Goal: Task Accomplishment & Management: Complete application form

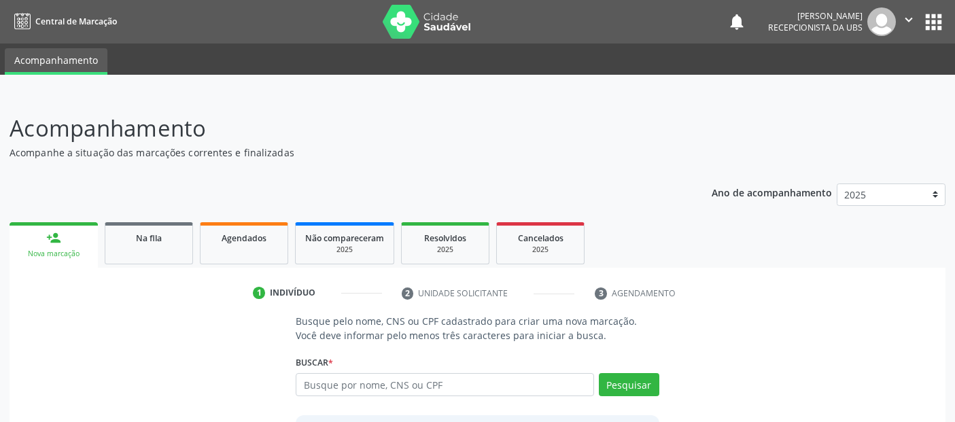
scroll to position [15, 0]
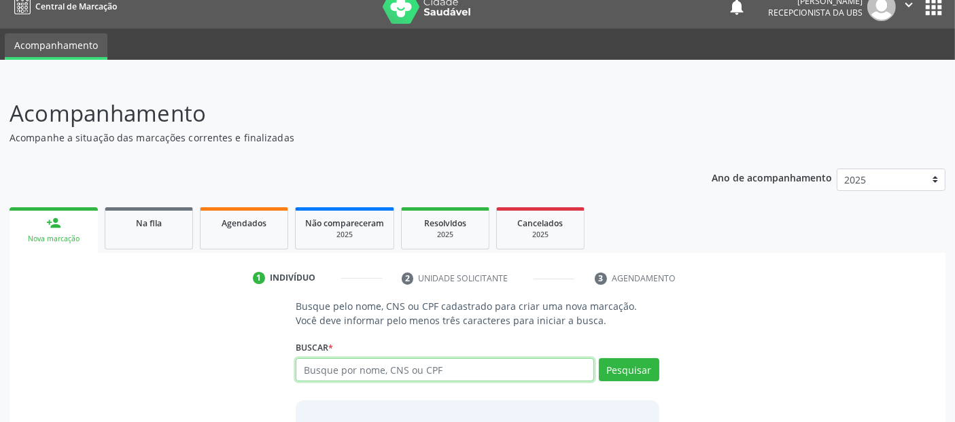
click at [343, 371] on input "text" at bounding box center [445, 369] width 298 height 23
type input "708604132482590"
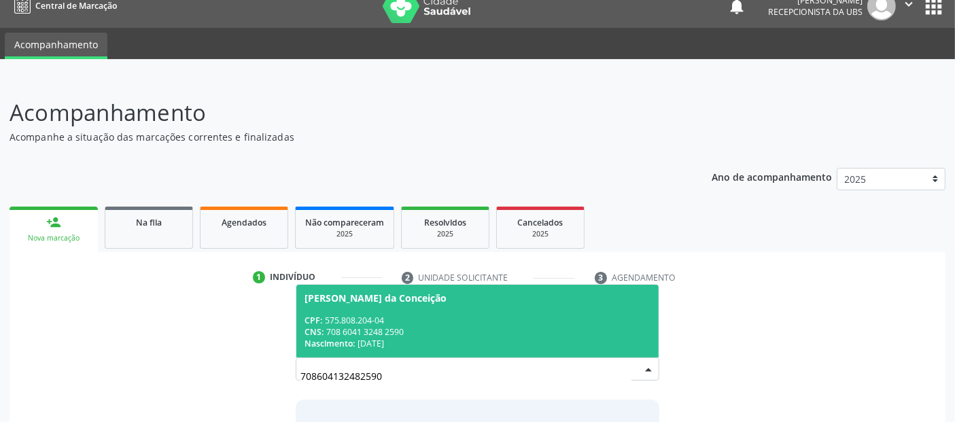
scroll to position [120, 0]
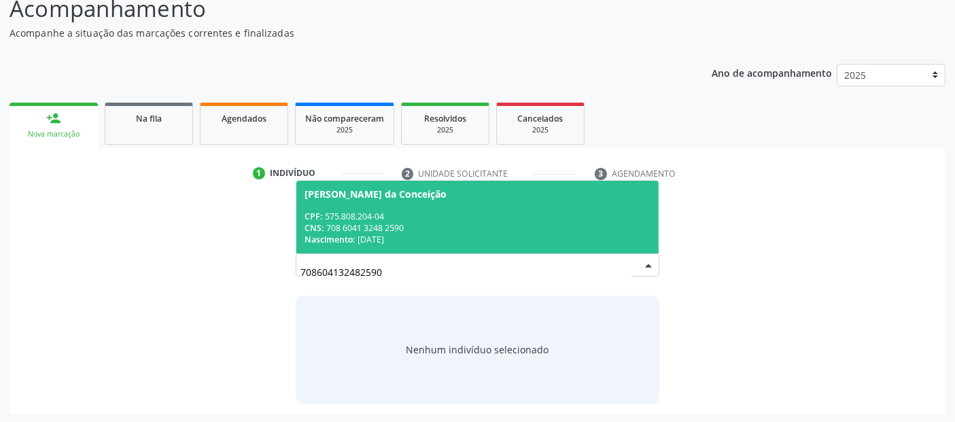
click at [526, 241] on div "Nascimento: 01/[DATE]" at bounding box center [477, 240] width 345 height 12
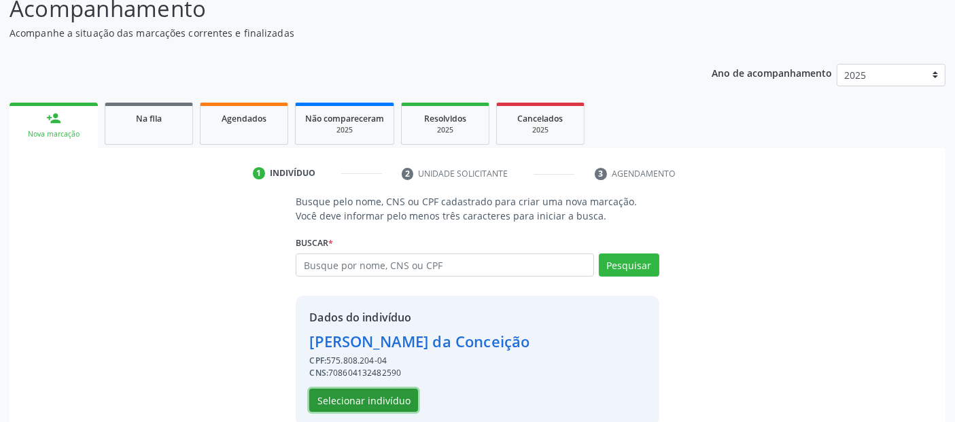
click at [373, 399] on button "Selecionar indivíduo" at bounding box center [363, 400] width 109 height 23
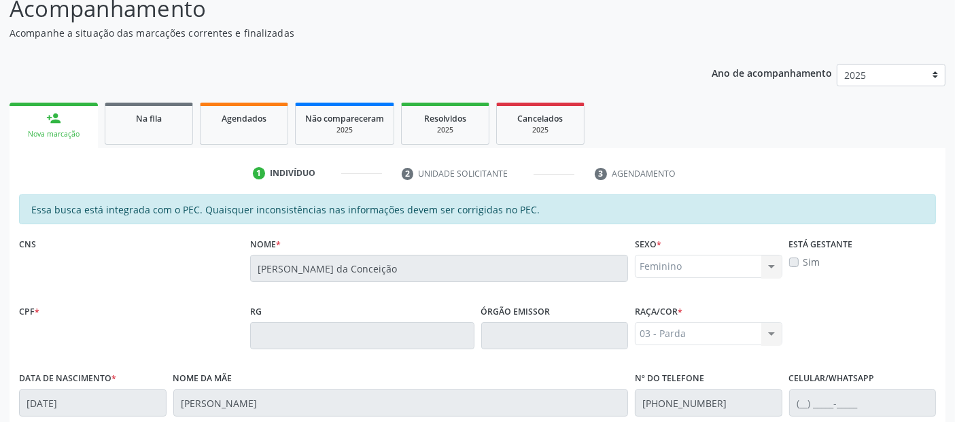
scroll to position [371, 0]
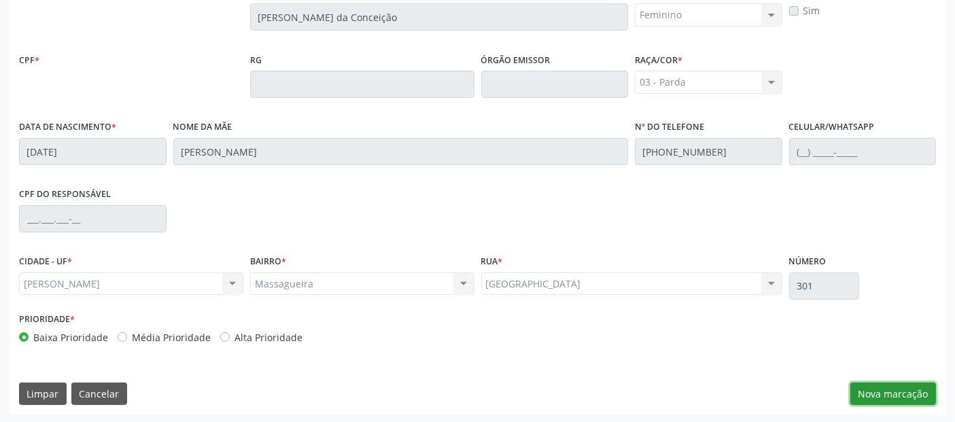
click at [885, 391] on button "Nova marcação" at bounding box center [894, 394] width 86 height 23
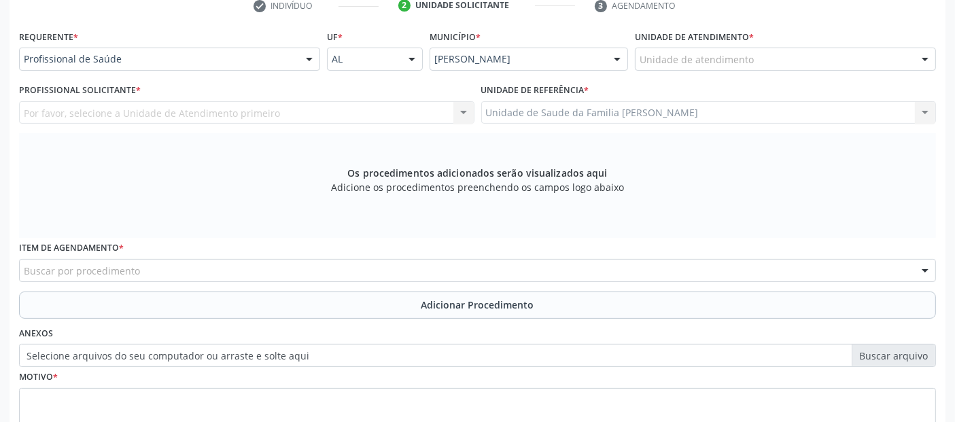
scroll to position [284, 0]
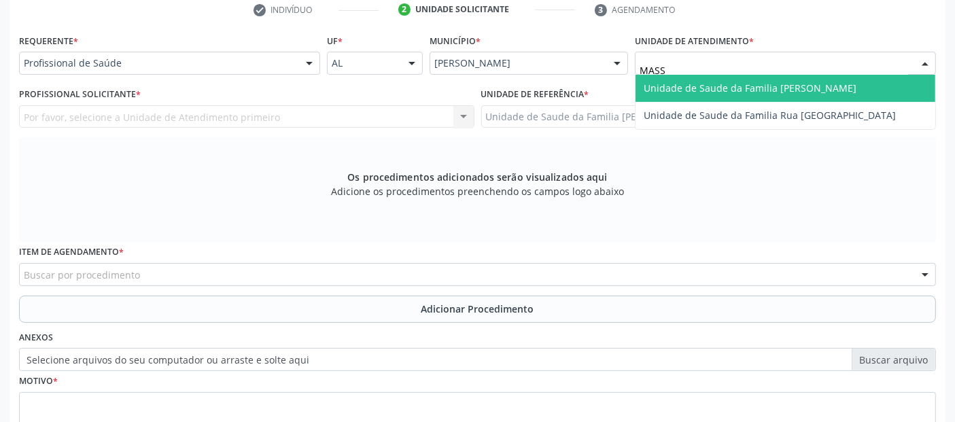
type input "MASSA"
click at [691, 78] on span "Unidade de Saude da Familia [PERSON_NAME]" at bounding box center [786, 88] width 300 height 27
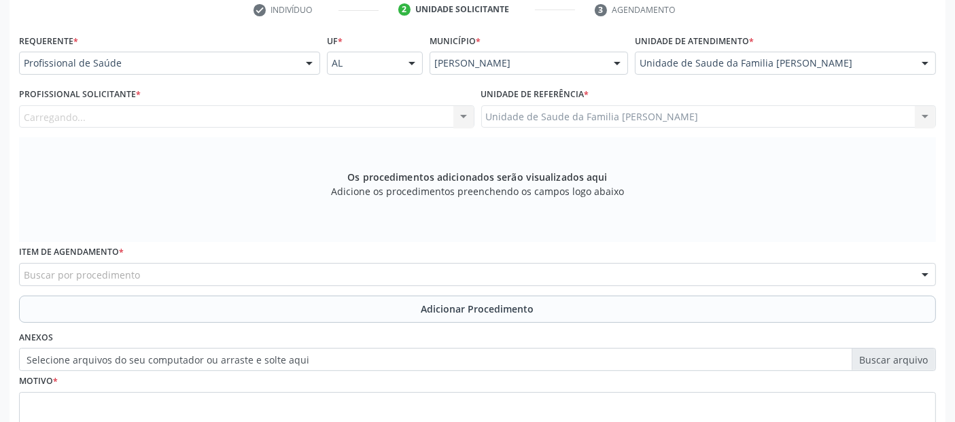
click at [345, 112] on div "Carregando... Nenhum resultado encontrado para: " " Não há nenhuma opção para s…" at bounding box center [247, 116] width 456 height 23
click at [345, 112] on div "Profissional solicitante" at bounding box center [247, 116] width 456 height 23
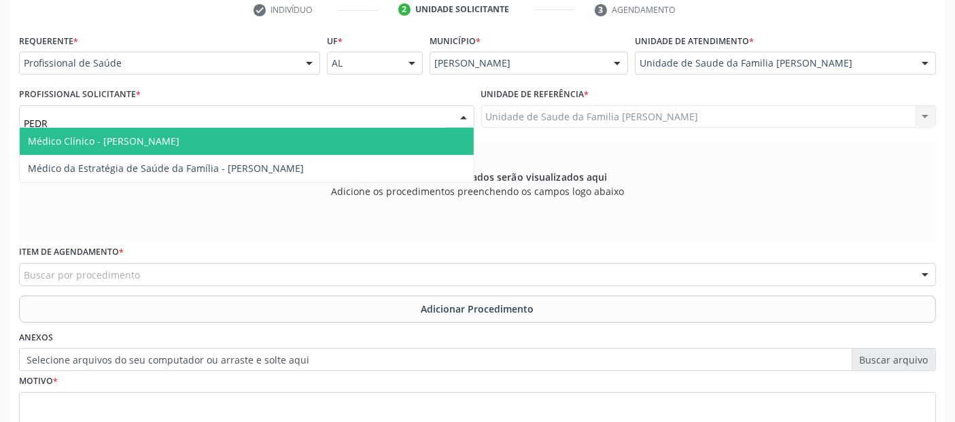
type input "[PERSON_NAME]"
click at [262, 129] on span "Médico Clínico - [PERSON_NAME]" at bounding box center [247, 141] width 454 height 27
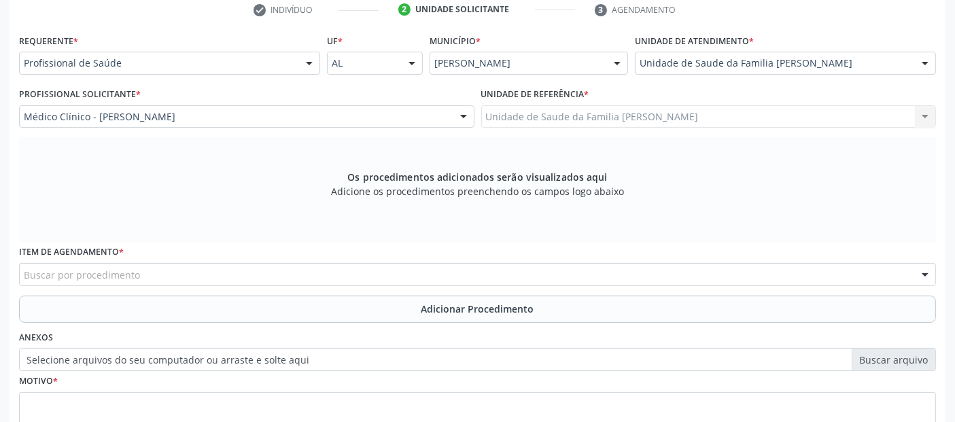
scroll to position [392, 0]
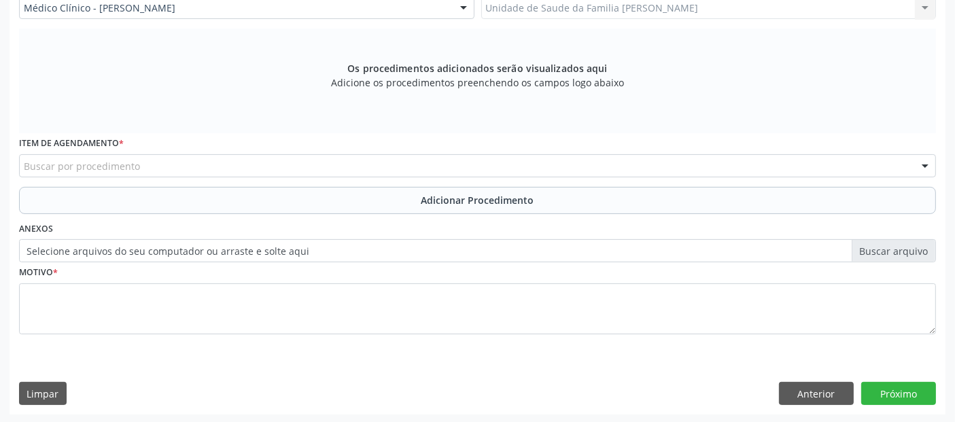
click at [173, 166] on div "Buscar por procedimento" at bounding box center [477, 165] width 917 height 23
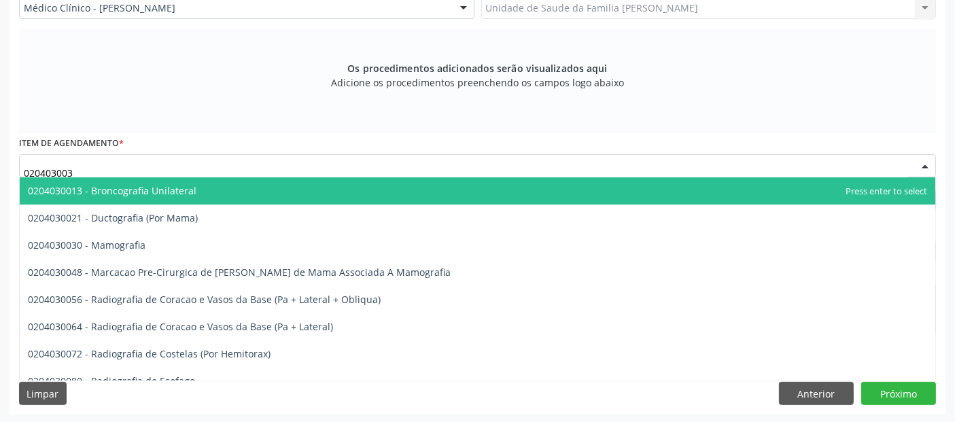
type input "0204030030"
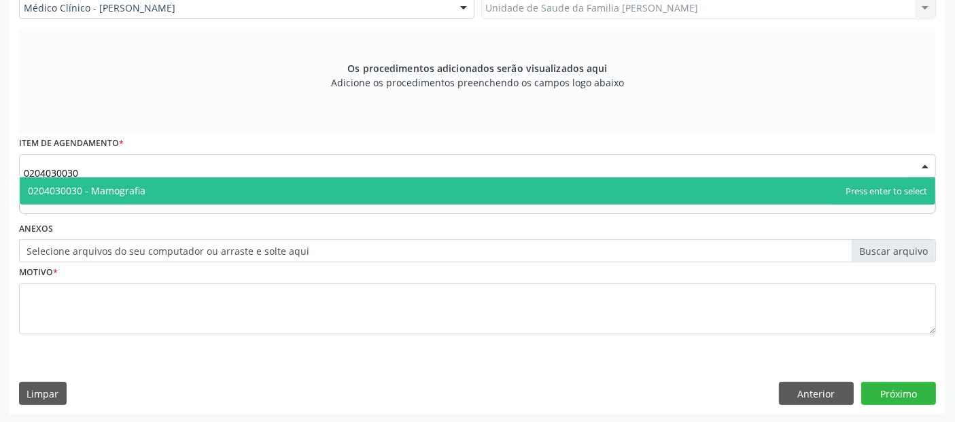
click at [143, 180] on span "0204030030 - Mamografia" at bounding box center [478, 190] width 916 height 27
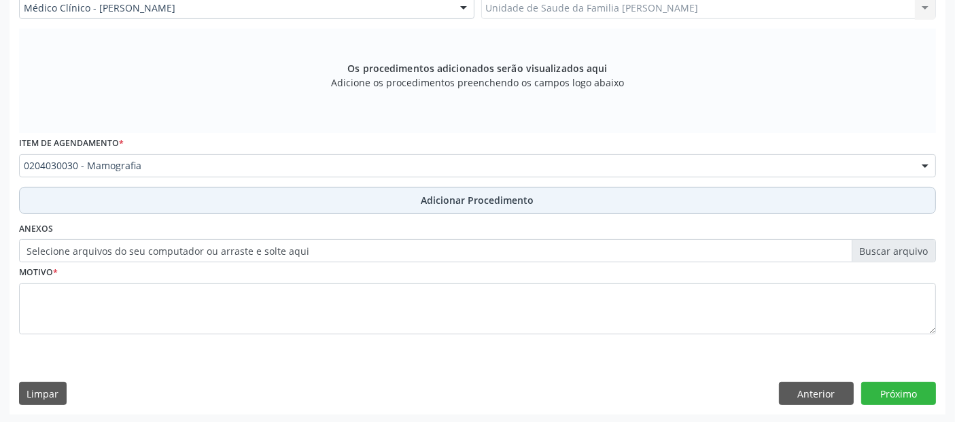
click at [205, 199] on button "Adicionar Procedimento" at bounding box center [477, 200] width 917 height 27
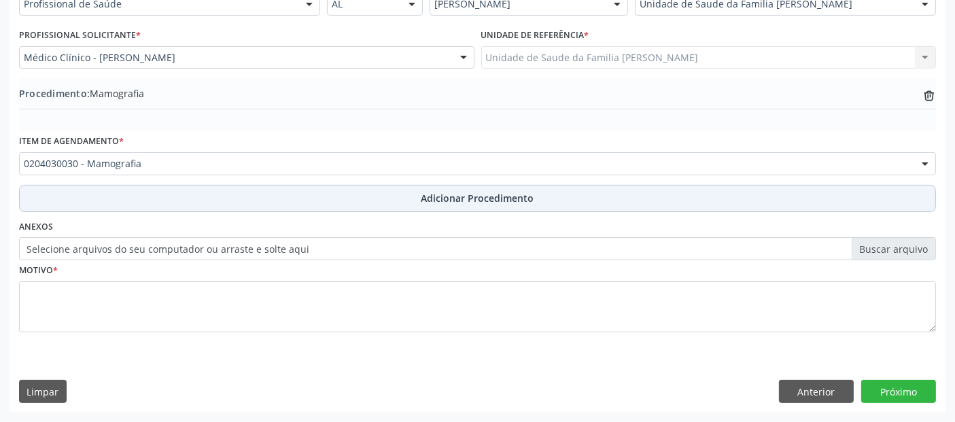
scroll to position [341, 0]
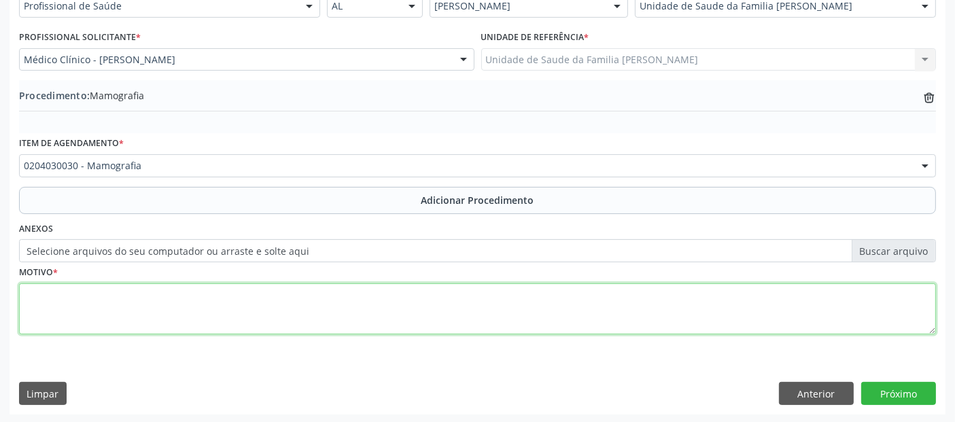
click at [145, 306] on textarea at bounding box center [477, 310] width 917 height 52
type textarea "ROTINA."
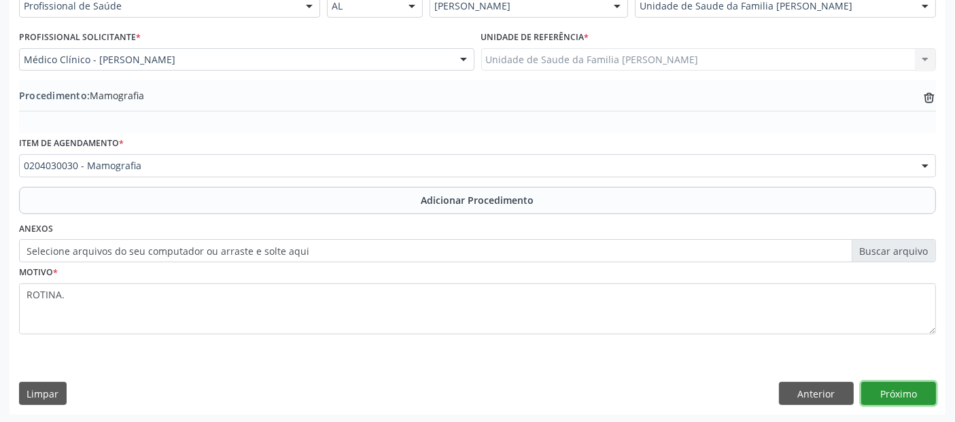
click at [912, 383] on button "Próximo" at bounding box center [898, 393] width 75 height 23
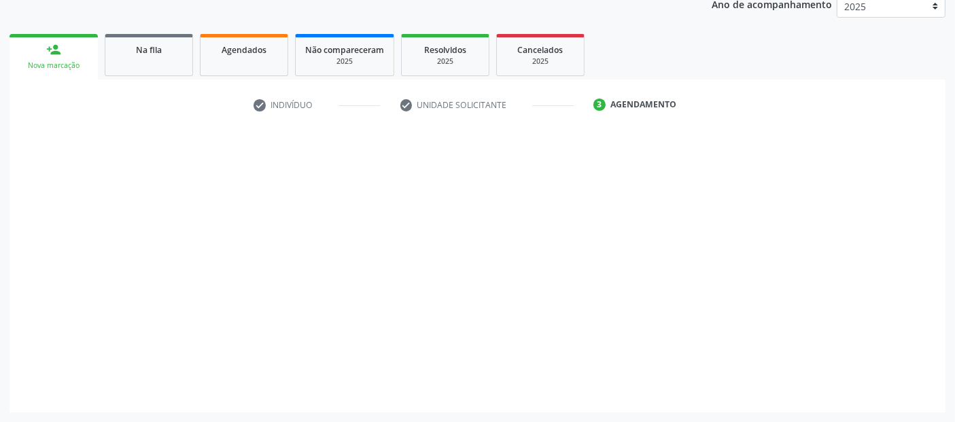
scroll to position [186, 0]
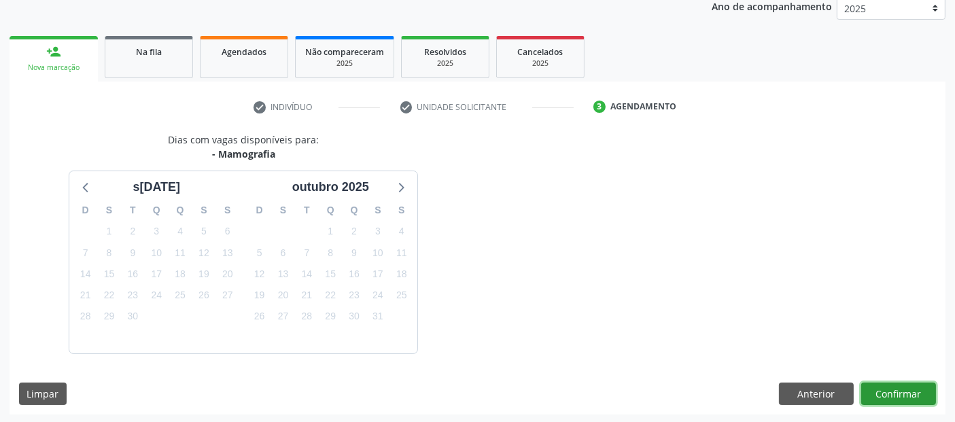
click at [908, 387] on button "Confirmar" at bounding box center [898, 394] width 75 height 23
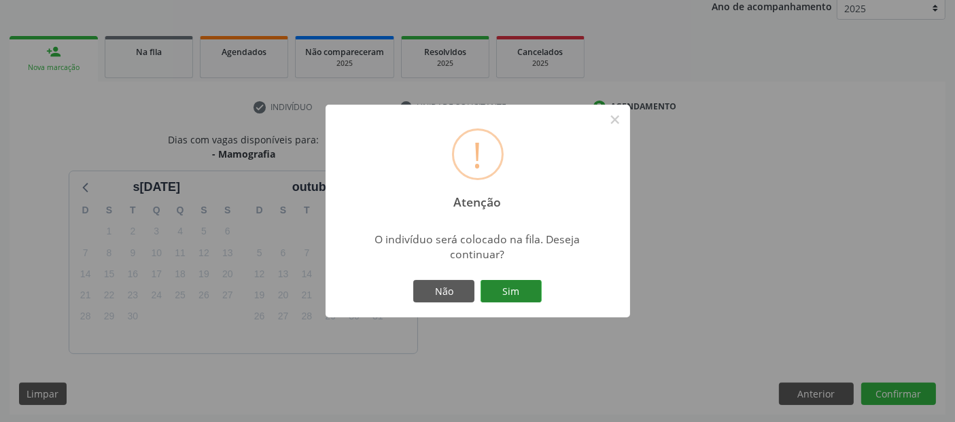
click at [505, 284] on button "Sim" at bounding box center [511, 291] width 61 height 23
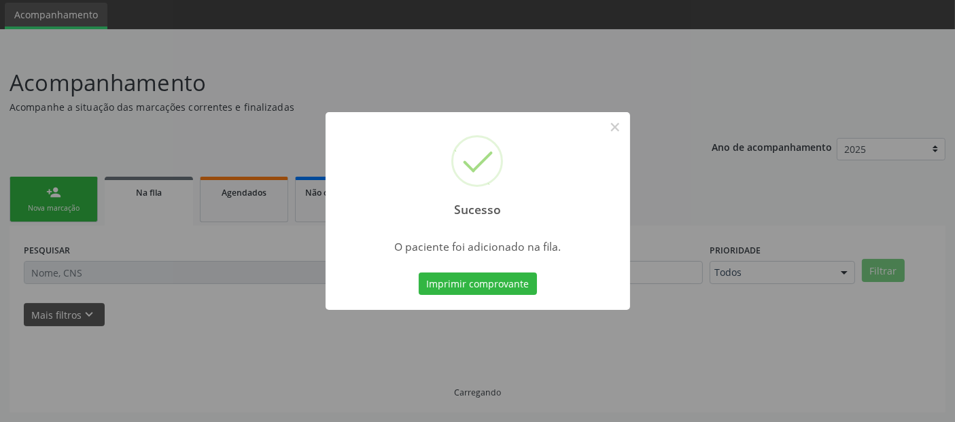
scroll to position [44, 0]
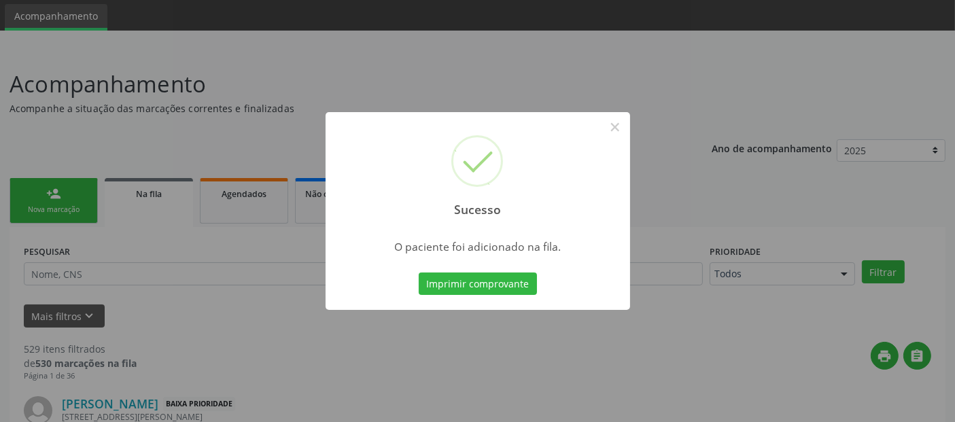
click at [617, 139] on div "Sucesso ×" at bounding box center [478, 170] width 305 height 117
click at [616, 131] on button "×" at bounding box center [615, 127] width 23 height 23
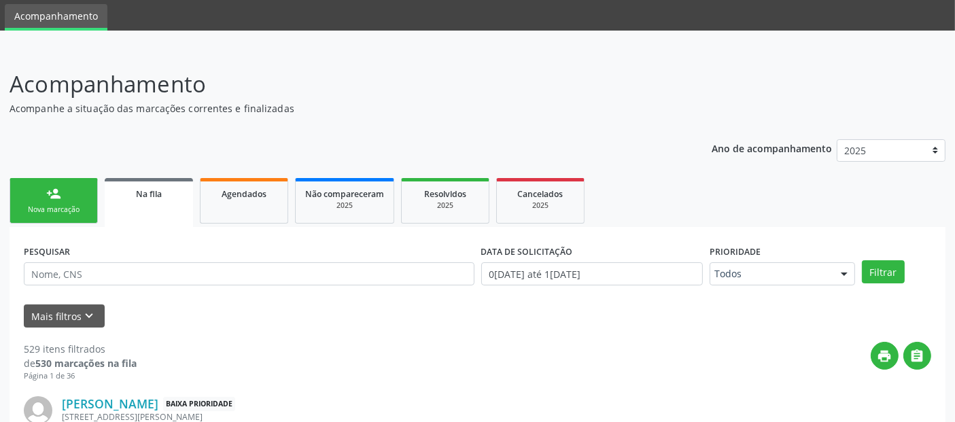
click at [85, 221] on link "person_add Nova marcação" at bounding box center [54, 201] width 88 height 46
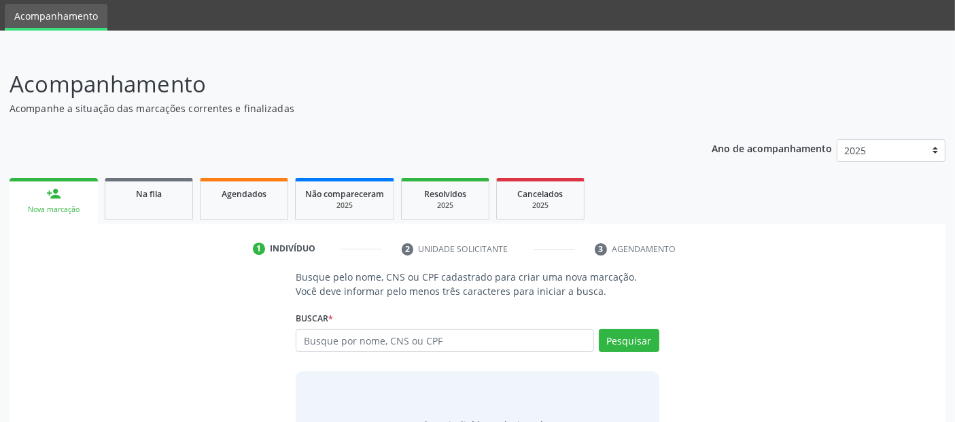
click at [359, 351] on div "Busque por nome, CNS ou CPF Nenhum resultado encontrado para: " " Digite nome, …" at bounding box center [477, 345] width 363 height 33
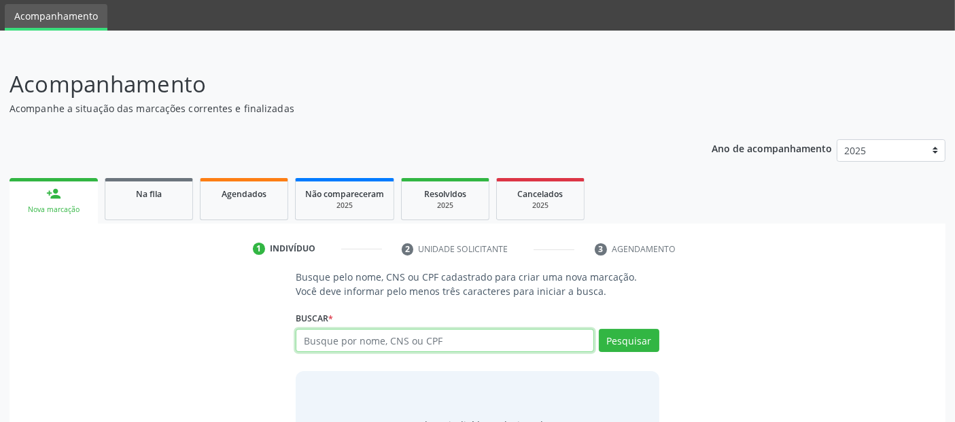
click at [373, 343] on input "text" at bounding box center [445, 340] width 298 height 23
type input "01505244471"
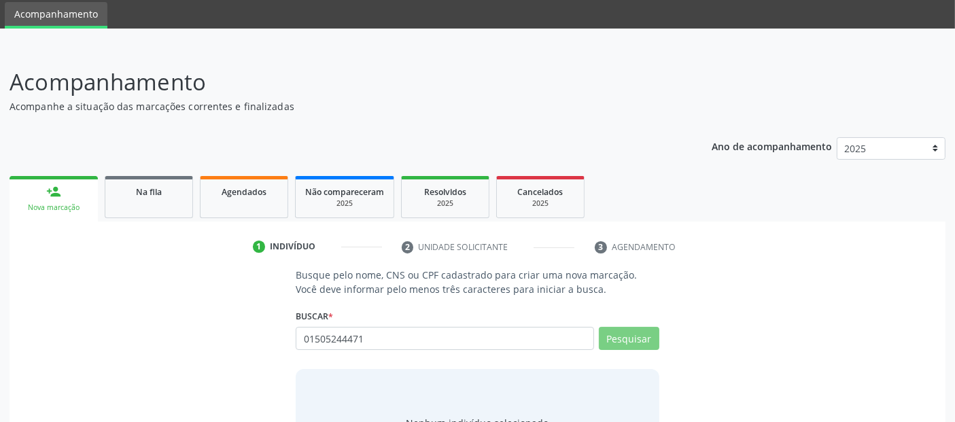
scroll to position [120, 0]
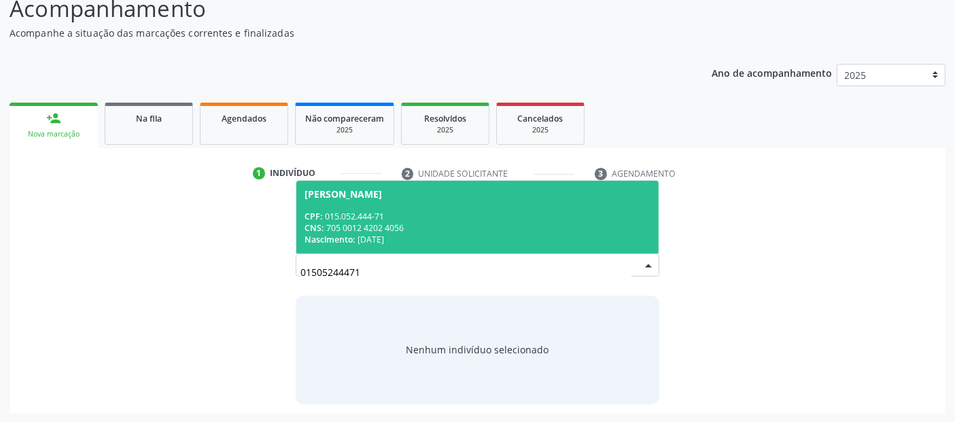
click at [382, 189] on div "[PERSON_NAME]" at bounding box center [344, 194] width 78 height 11
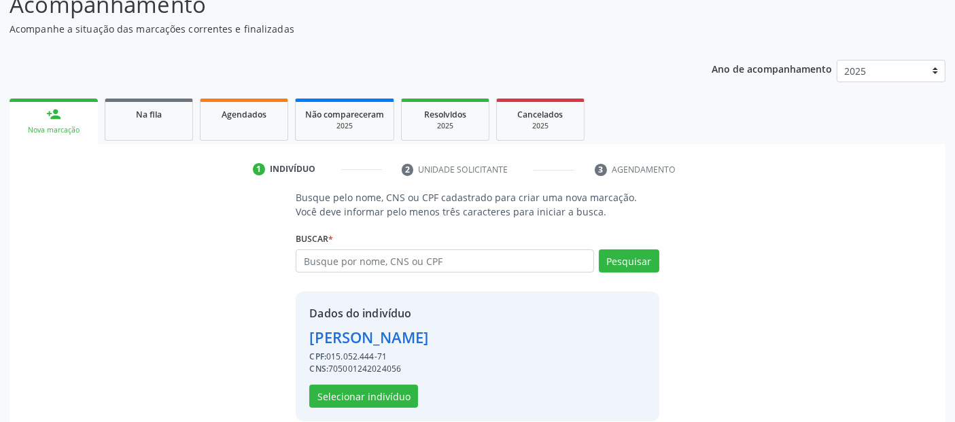
scroll to position [140, 0]
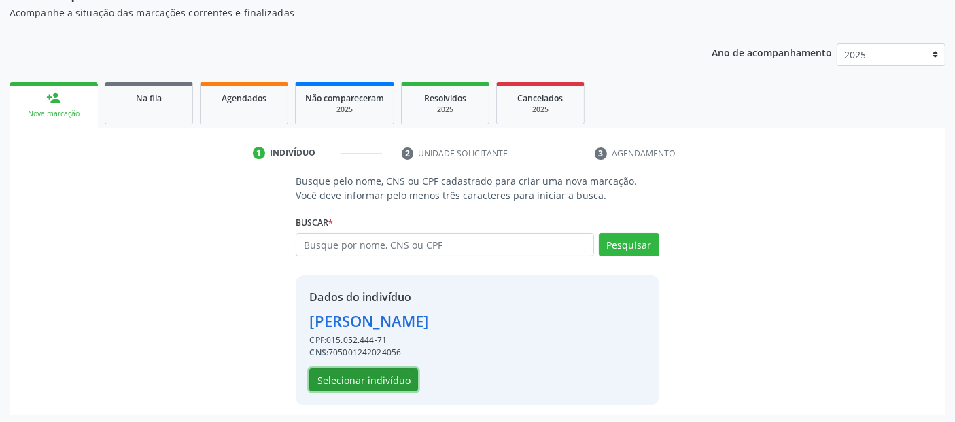
click at [368, 374] on button "Selecionar indivíduo" at bounding box center [363, 379] width 109 height 23
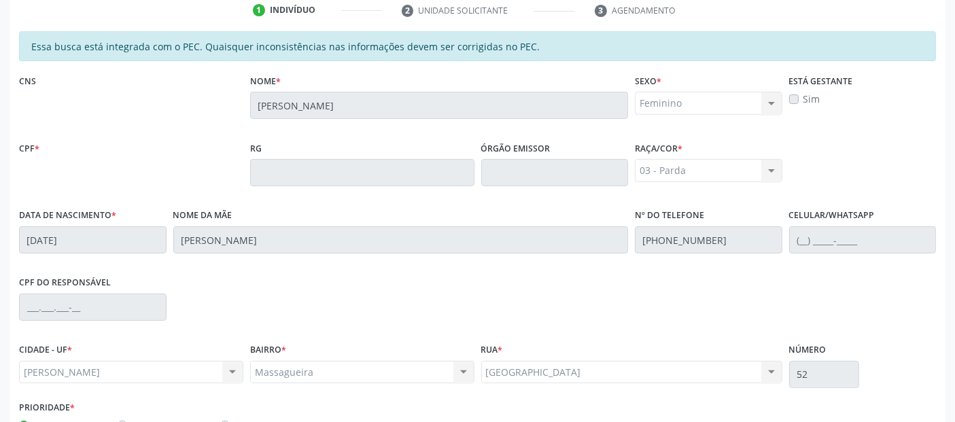
scroll to position [371, 0]
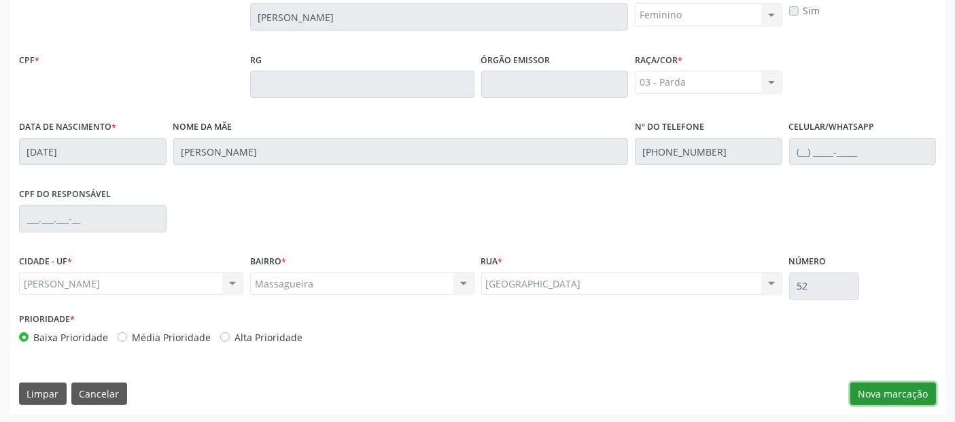
click at [887, 385] on button "Nova marcação" at bounding box center [894, 394] width 86 height 23
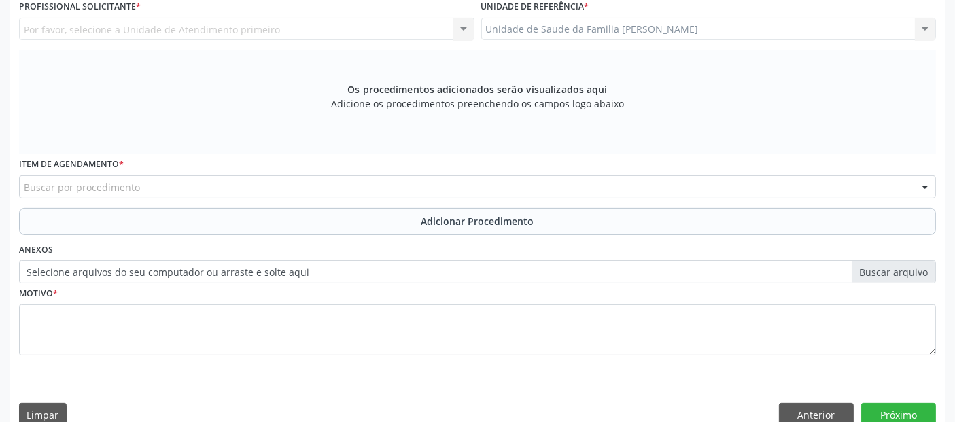
scroll to position [188, 0]
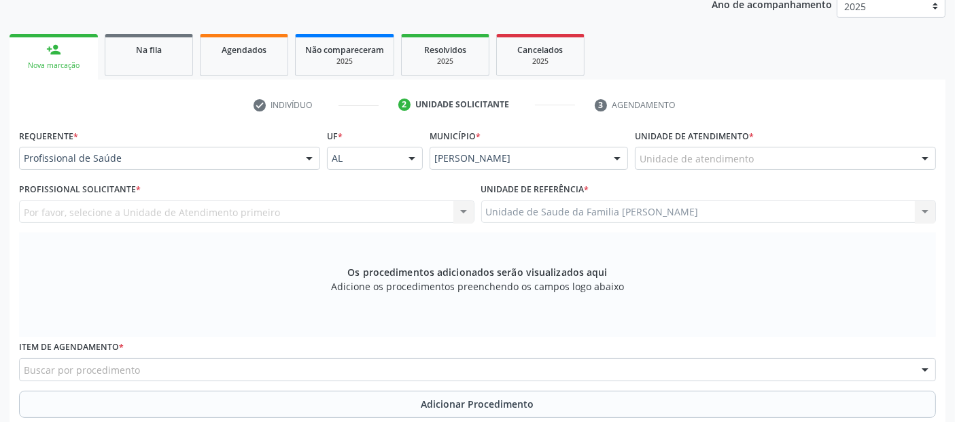
click at [688, 149] on div "Unidade de atendimento" at bounding box center [785, 158] width 301 height 23
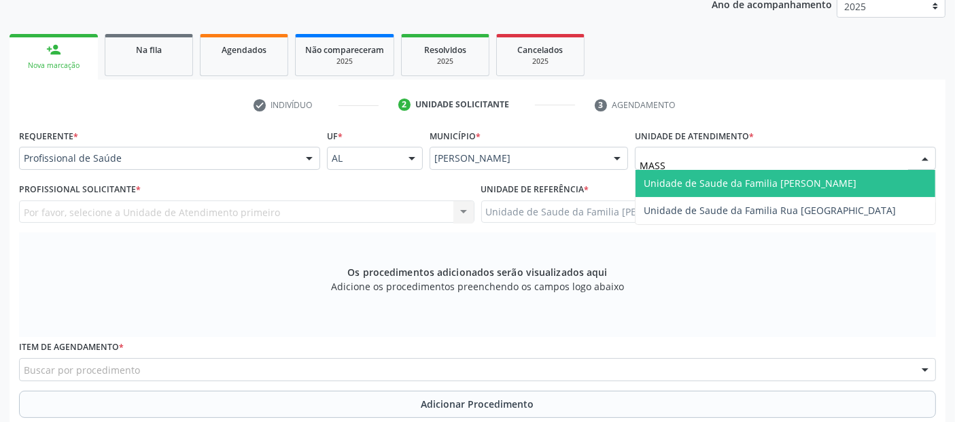
type input "MASSA"
click at [664, 184] on span "Unidade de Saude da Familia [PERSON_NAME]" at bounding box center [750, 183] width 213 height 13
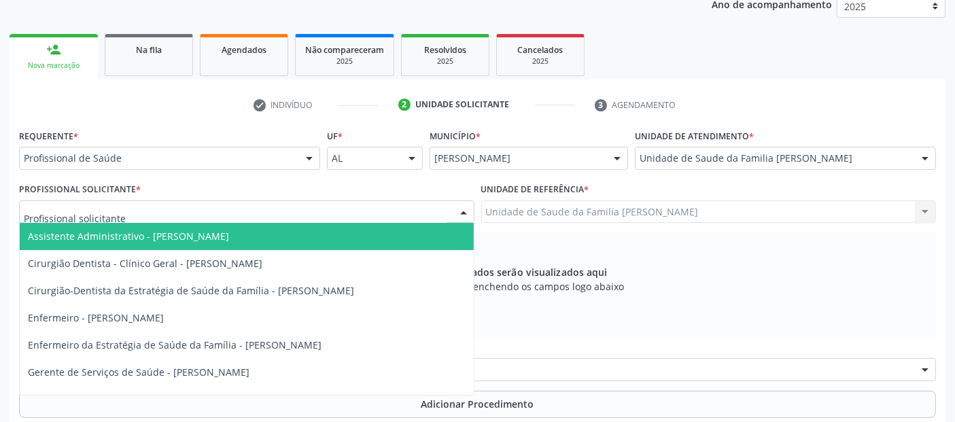
click at [177, 201] on div at bounding box center [247, 212] width 456 height 23
type input "MANO"
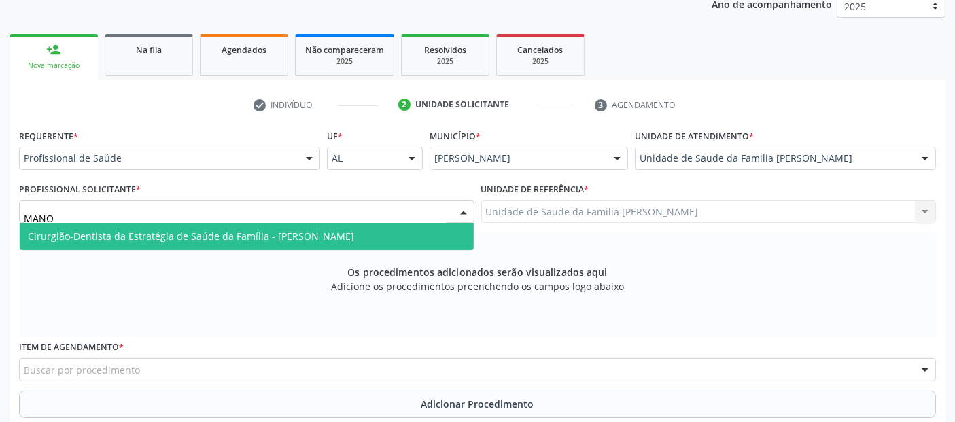
click at [169, 230] on span "Cirurgião-Dentista da Estratégia de Saúde da Família - [PERSON_NAME]" at bounding box center [191, 236] width 326 height 13
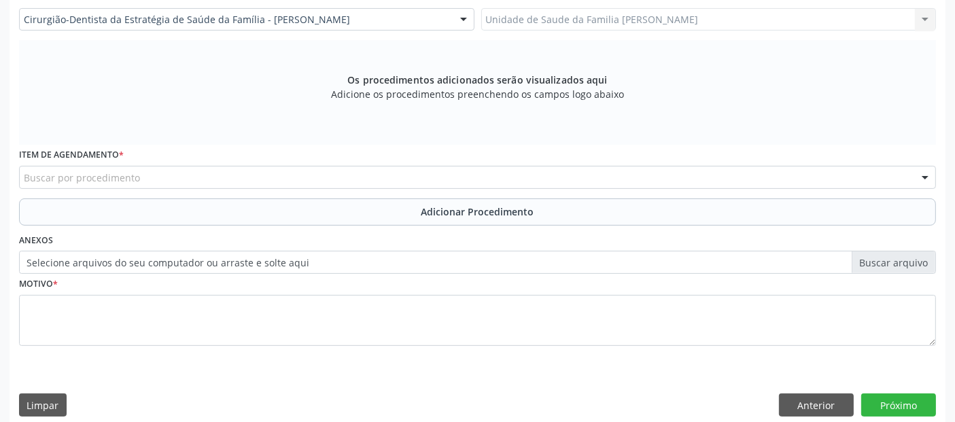
scroll to position [392, 0]
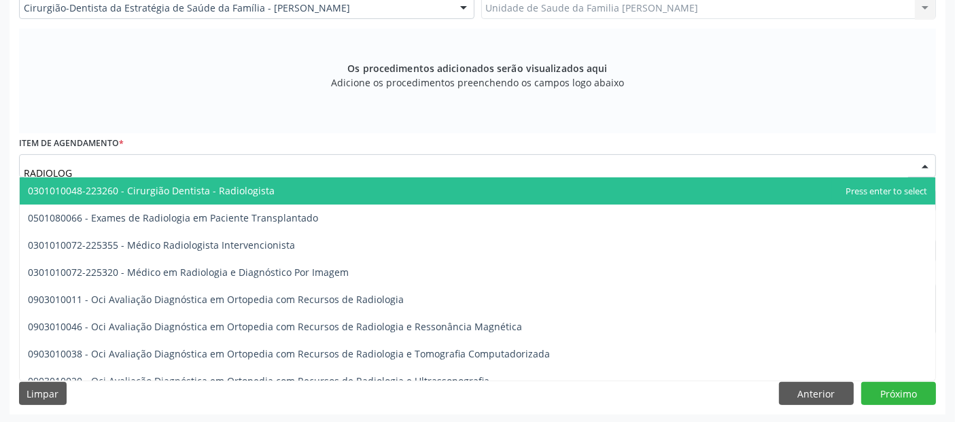
type input "RADIOLOGI"
click at [159, 194] on span "0301010048-223260 - Cirurgião Dentista - Radiologista" at bounding box center [151, 190] width 247 height 13
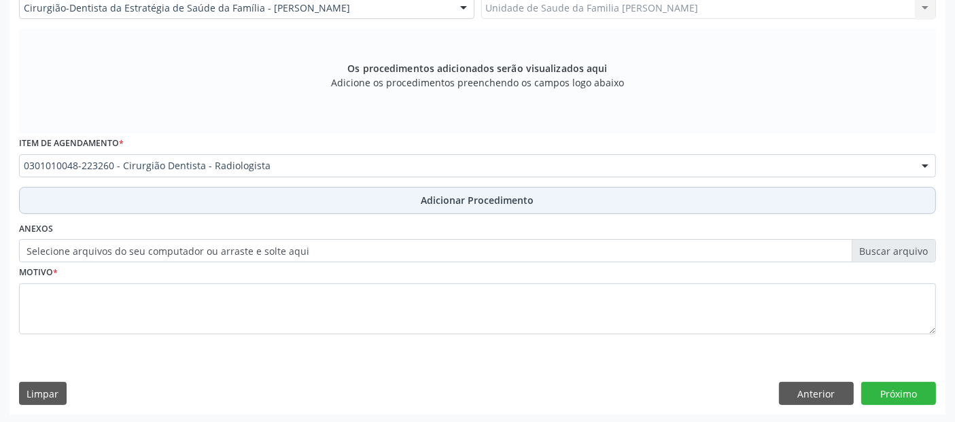
click at [279, 203] on button "Adicionar Procedimento" at bounding box center [477, 200] width 917 height 27
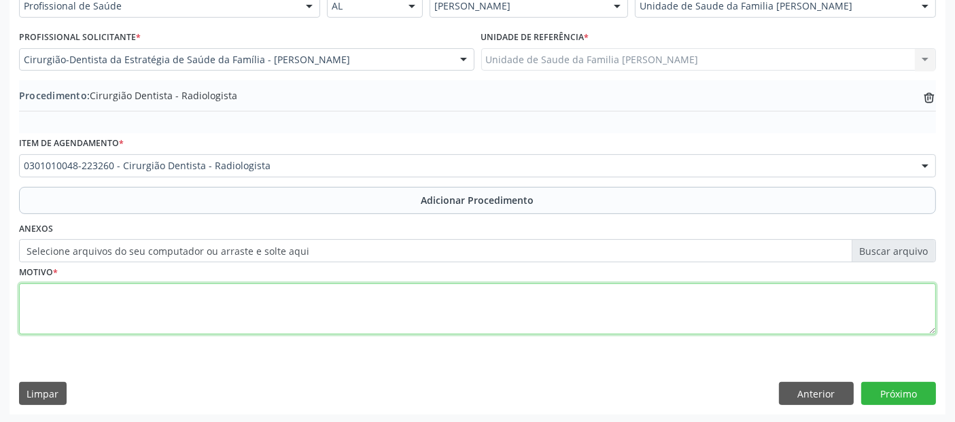
click at [149, 311] on textarea at bounding box center [477, 310] width 917 height 52
type textarea "PULPITE."
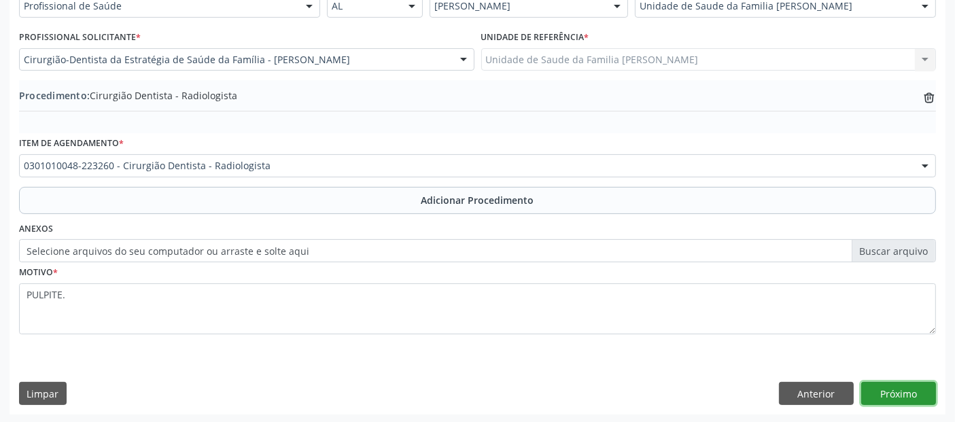
click at [887, 389] on button "Próximo" at bounding box center [898, 393] width 75 height 23
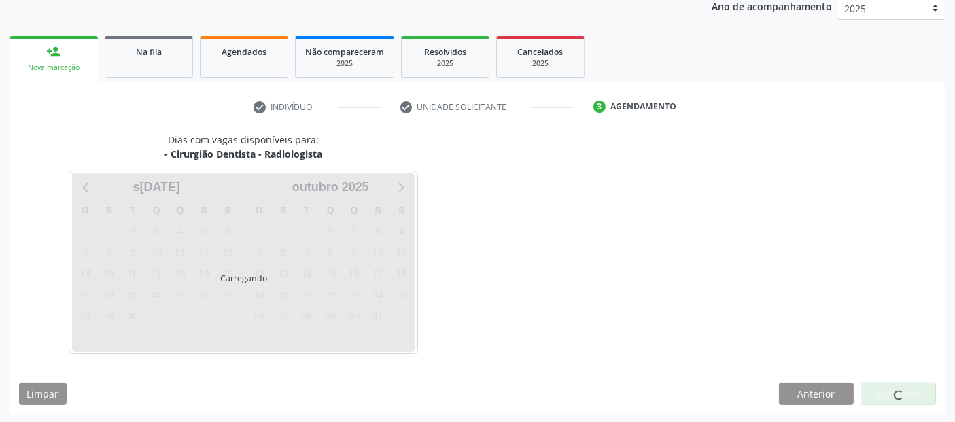
click at [887, 389] on div at bounding box center [898, 394] width 75 height 23
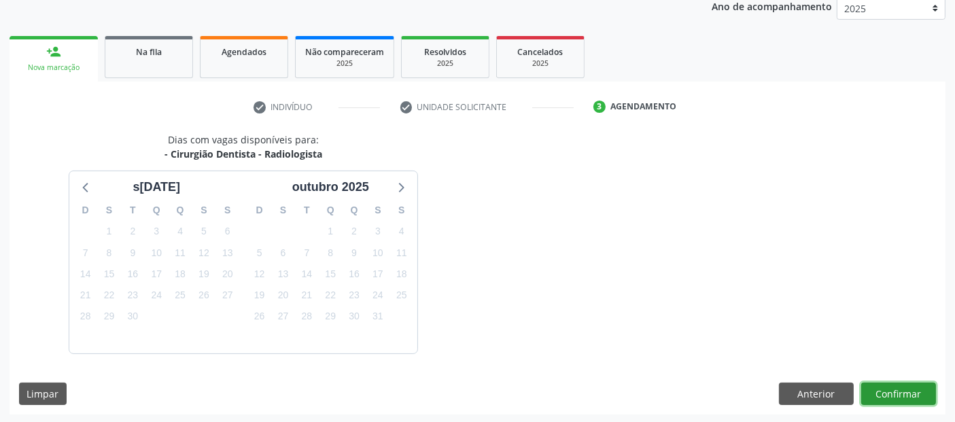
click at [887, 389] on button "Confirmar" at bounding box center [898, 394] width 75 height 23
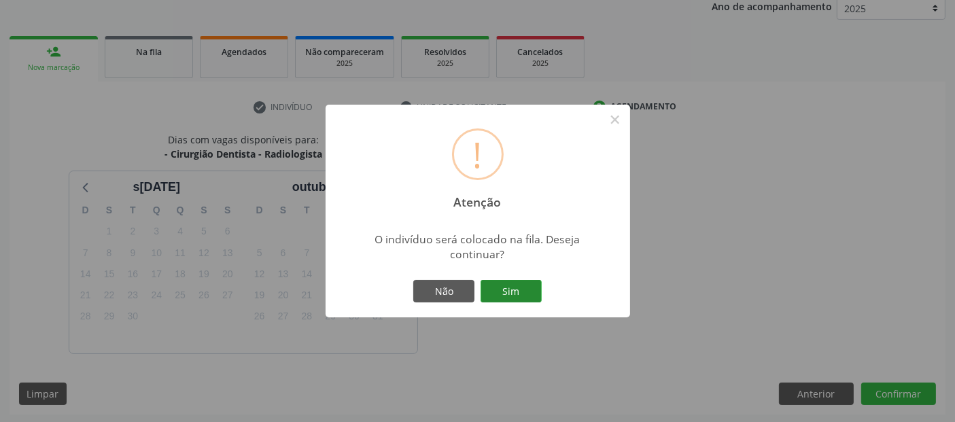
click at [513, 287] on button "Sim" at bounding box center [511, 291] width 61 height 23
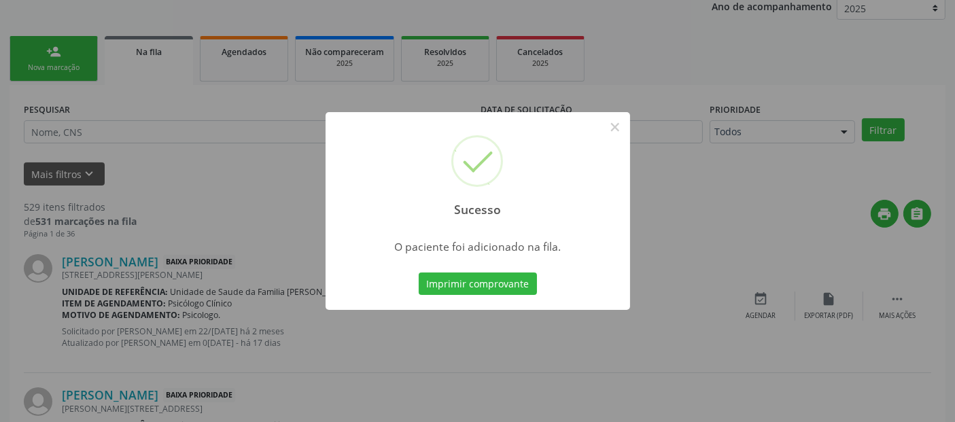
scroll to position [44, 0]
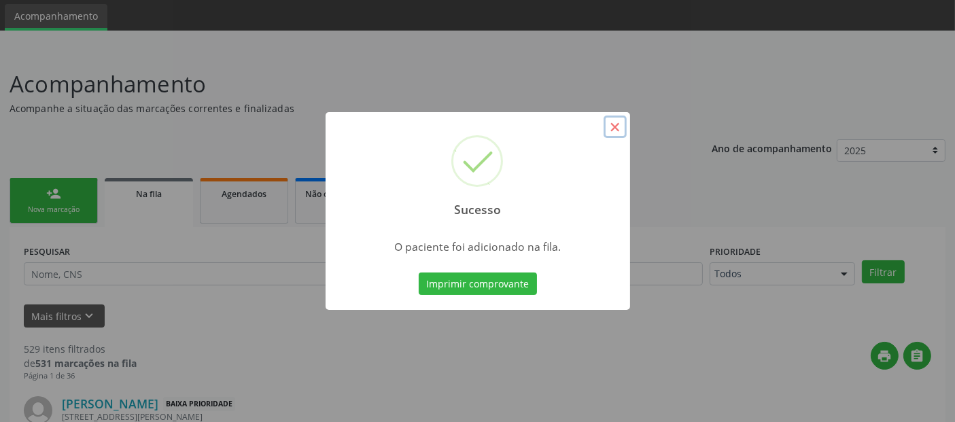
click at [608, 128] on button "×" at bounding box center [615, 127] width 23 height 23
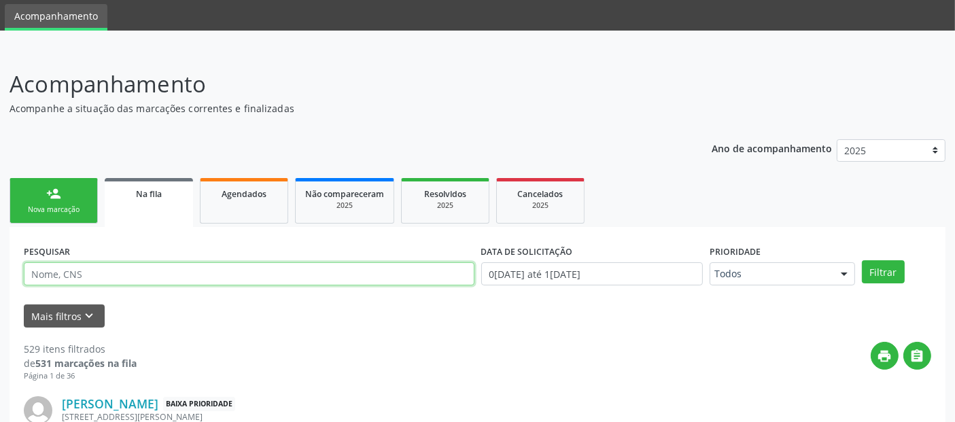
click at [201, 279] on input "text" at bounding box center [249, 273] width 451 height 23
type input "[PERSON_NAME]"
click at [862, 260] on button "Filtrar" at bounding box center [883, 271] width 43 height 23
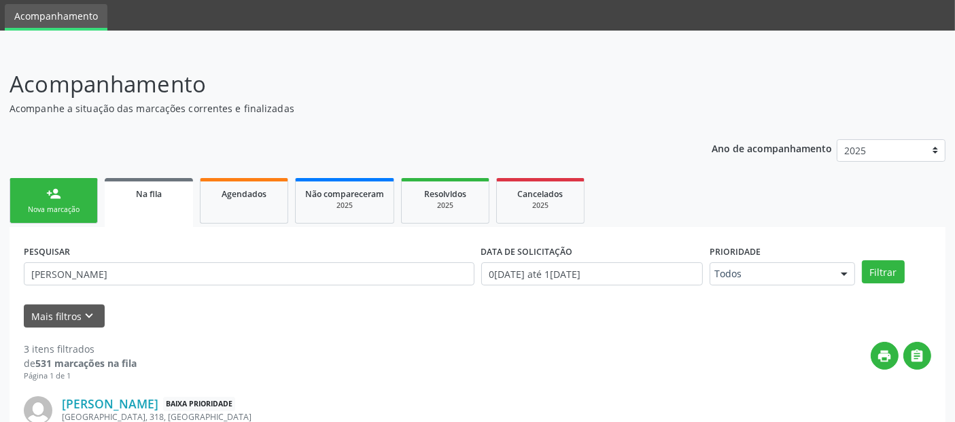
click at [71, 207] on div "Nova marcação" at bounding box center [54, 210] width 68 height 10
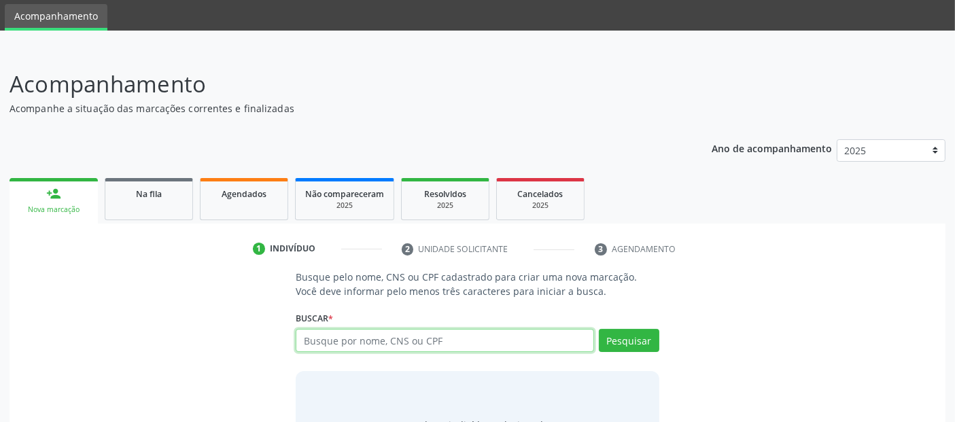
click at [338, 346] on input "text" at bounding box center [445, 340] width 298 height 23
type input "[PERSON_NAME]"
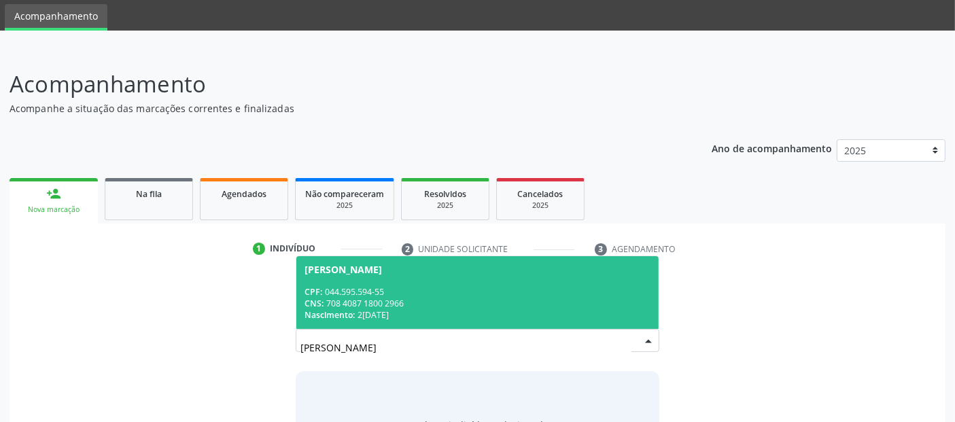
scroll to position [120, 0]
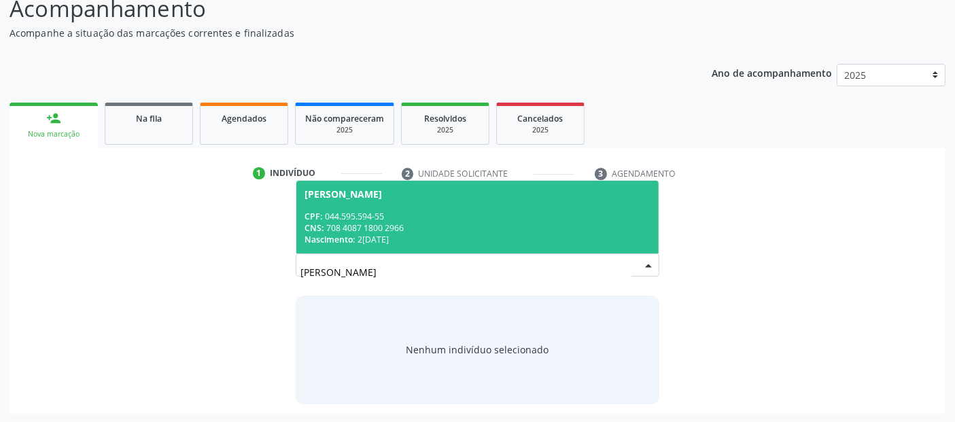
click at [461, 231] on div "CNS: 708 4087 1800 2966" at bounding box center [477, 228] width 345 height 12
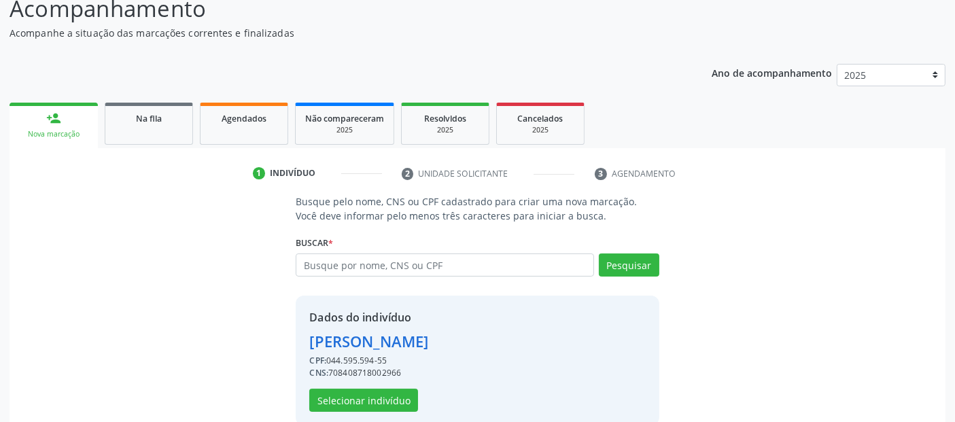
scroll to position [140, 0]
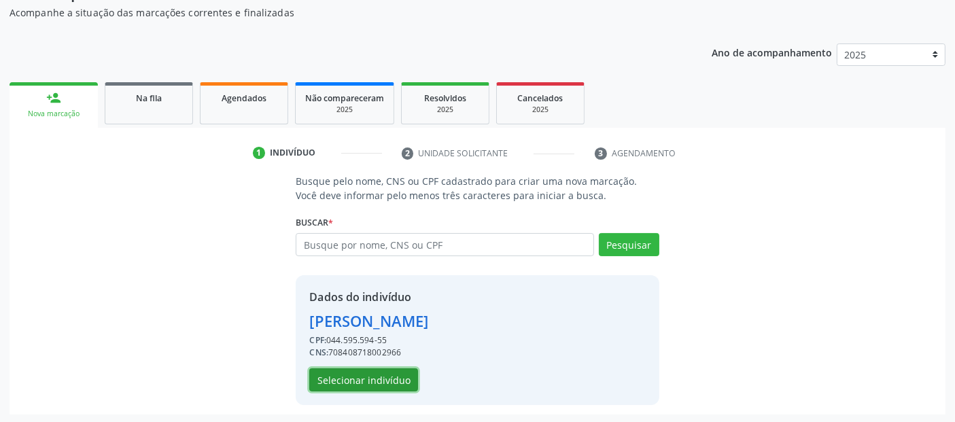
click at [339, 374] on button "Selecionar indivíduo" at bounding box center [363, 379] width 109 height 23
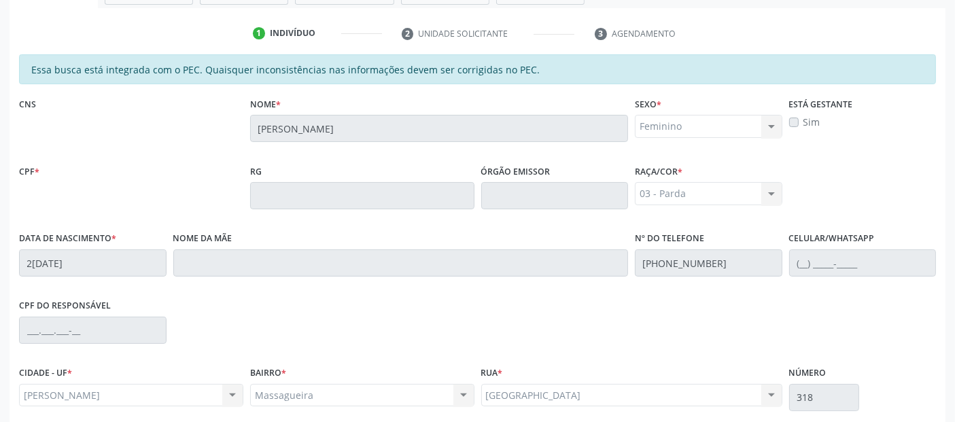
scroll to position [371, 0]
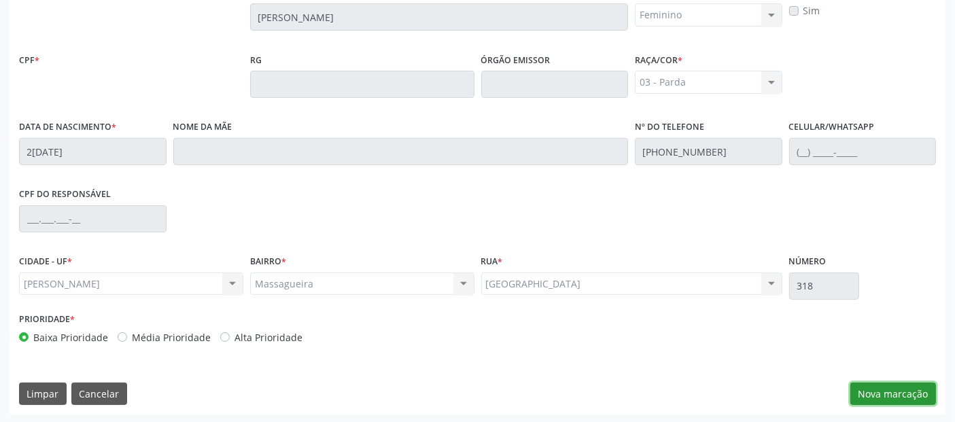
click at [909, 397] on button "Nova marcação" at bounding box center [894, 394] width 86 height 23
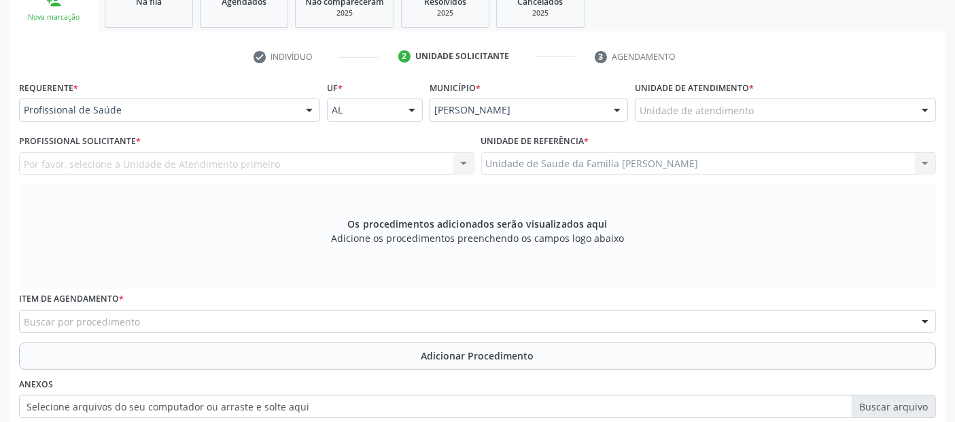
scroll to position [216, 0]
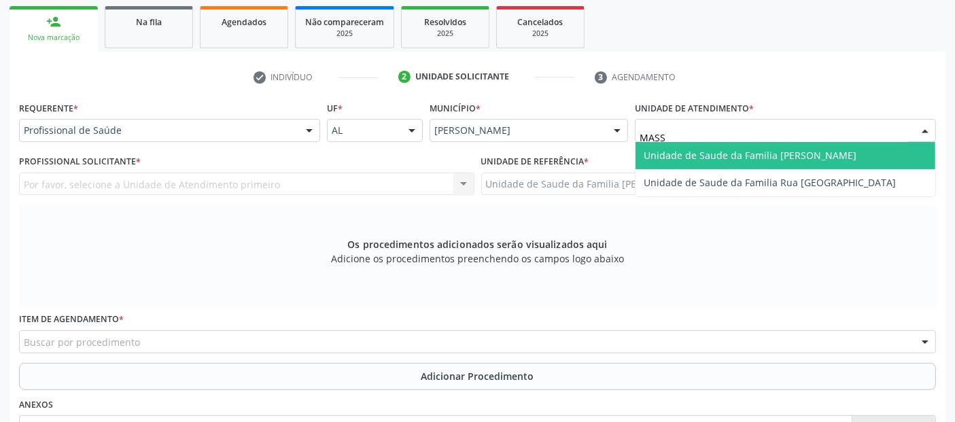
type input "MASSA"
click at [697, 156] on span "Unidade de Saude da Familia [PERSON_NAME]" at bounding box center [750, 155] width 213 height 13
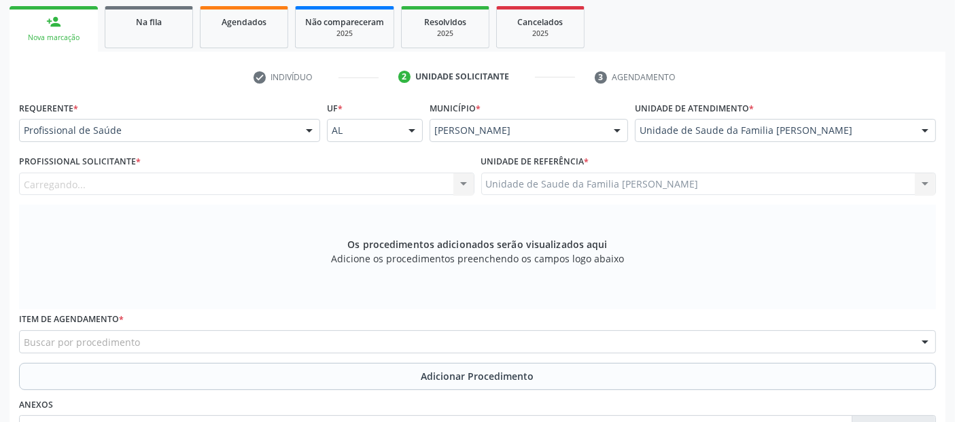
click at [302, 185] on div "Carregando... Nenhum resultado encontrado para: " " Não há nenhuma opção para s…" at bounding box center [247, 184] width 456 height 23
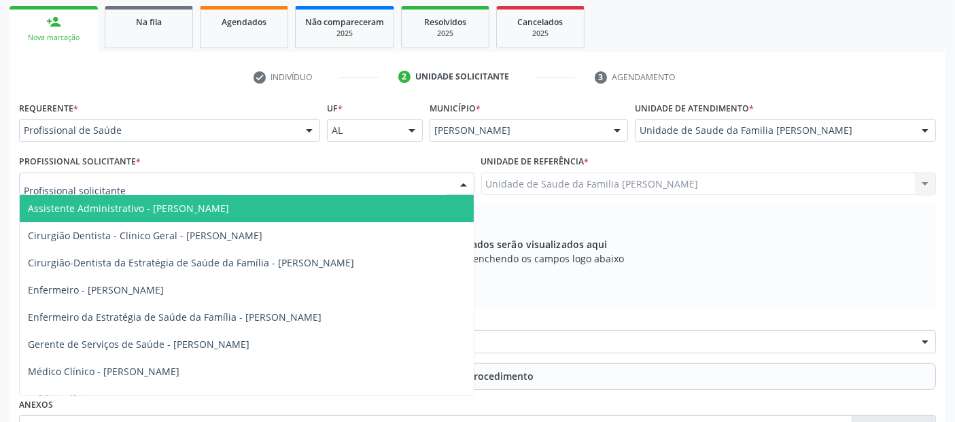
click at [302, 185] on div at bounding box center [247, 184] width 456 height 23
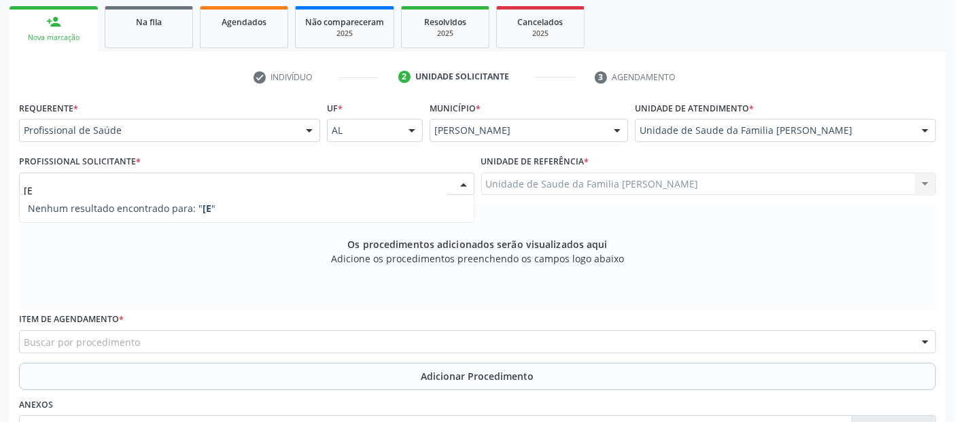
type input "["
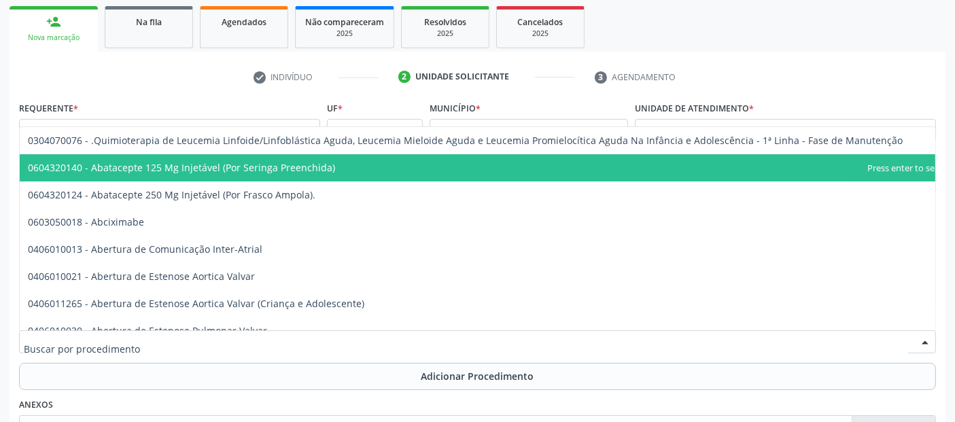
click at [273, 88] on div "check Indivíduo 2 Unidade solicitante 3 Agendamento Essa busca está integrada c…" at bounding box center [478, 328] width 936 height 525
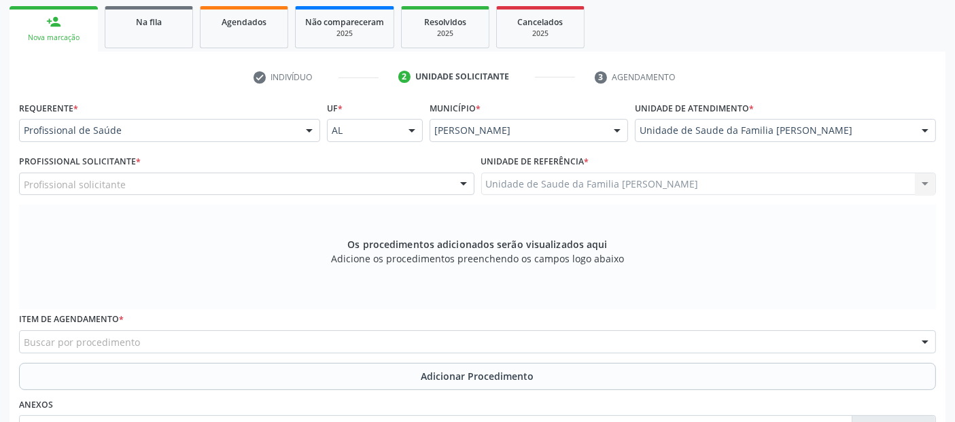
click at [137, 186] on div "Profissional solicitante" at bounding box center [247, 184] width 456 height 23
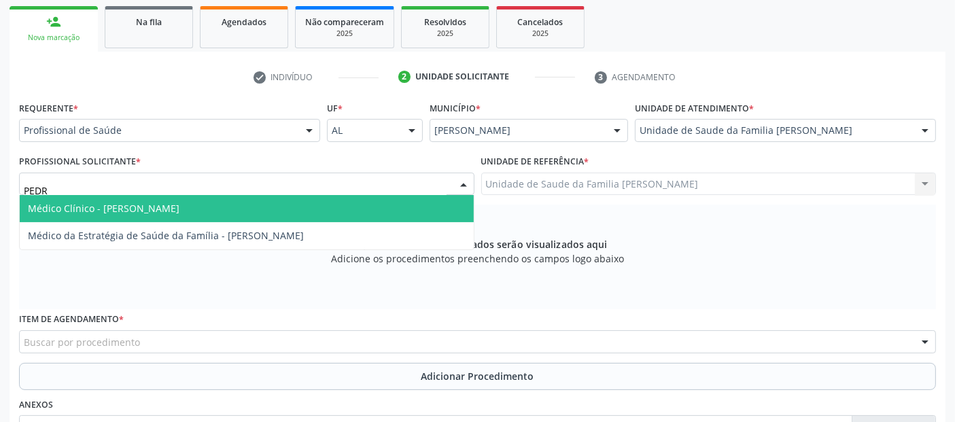
type input "[PERSON_NAME]"
click at [143, 200] on span "Médico Clínico - [PERSON_NAME]" at bounding box center [247, 208] width 454 height 27
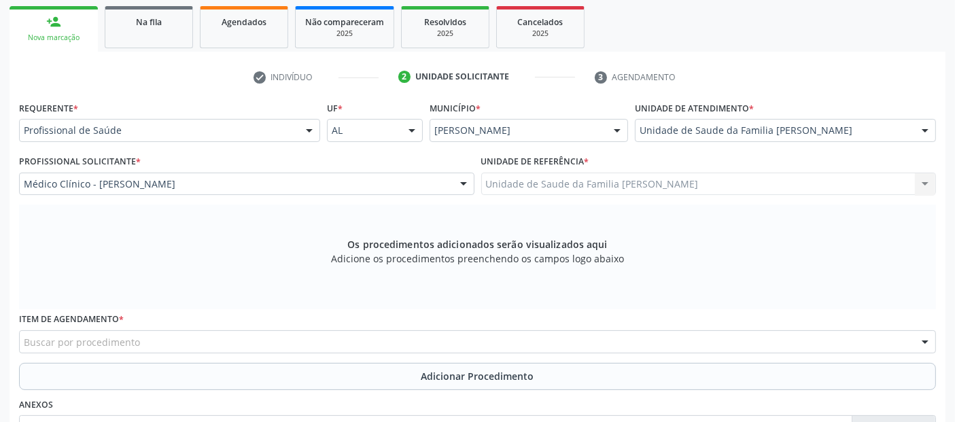
scroll to position [392, 0]
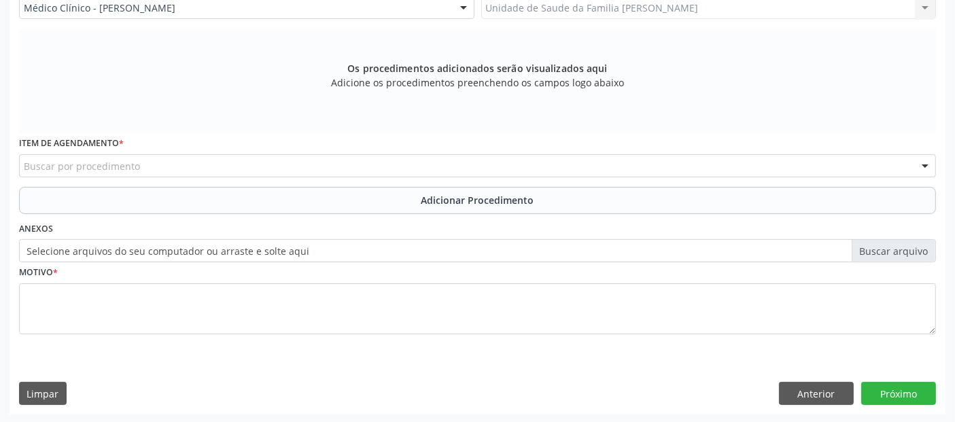
click at [258, 164] on div "Buscar por procedimento" at bounding box center [477, 165] width 917 height 23
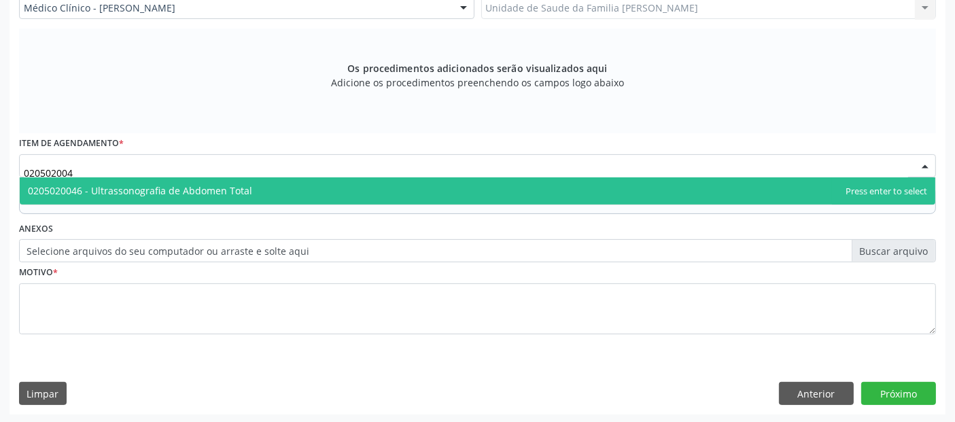
type input "0205020046"
click at [214, 184] on span "0205020046 - Ultrassonografia de Abdomen Total" at bounding box center [140, 190] width 224 height 13
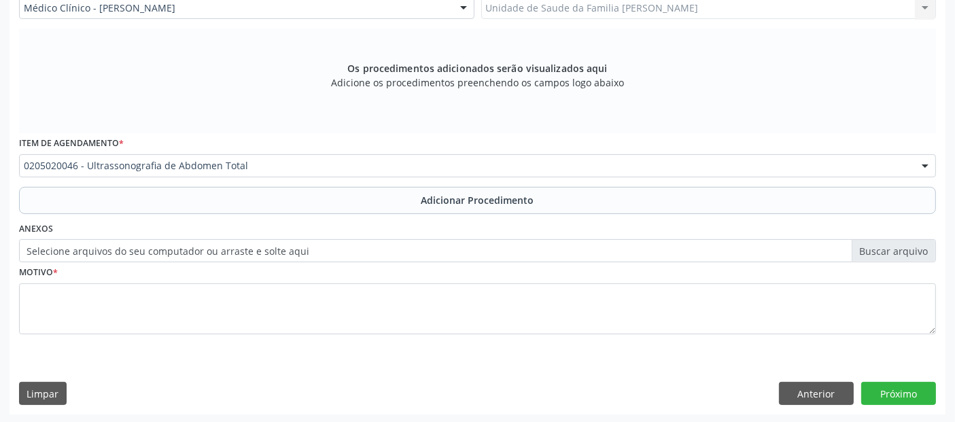
click at [338, 219] on div "Anexos Selecione arquivos do seu computador ou arraste e solte aqui" at bounding box center [478, 241] width 924 height 44
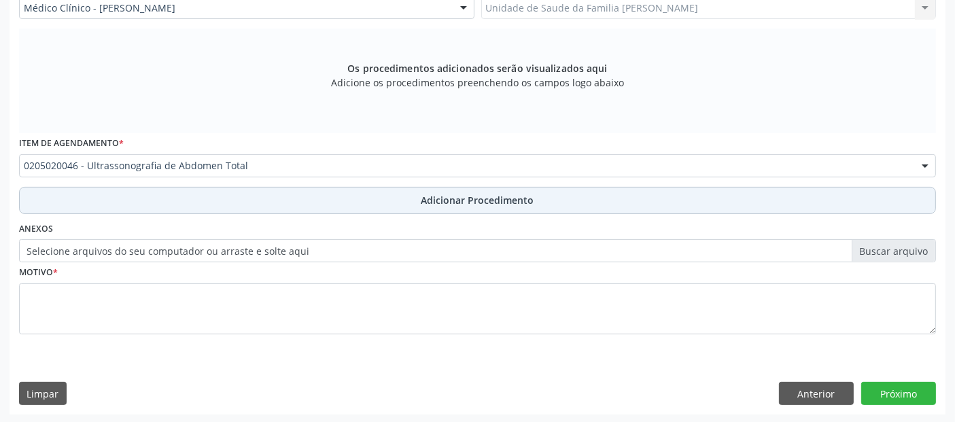
click at [380, 202] on button "Adicionar Procedimento" at bounding box center [477, 200] width 917 height 27
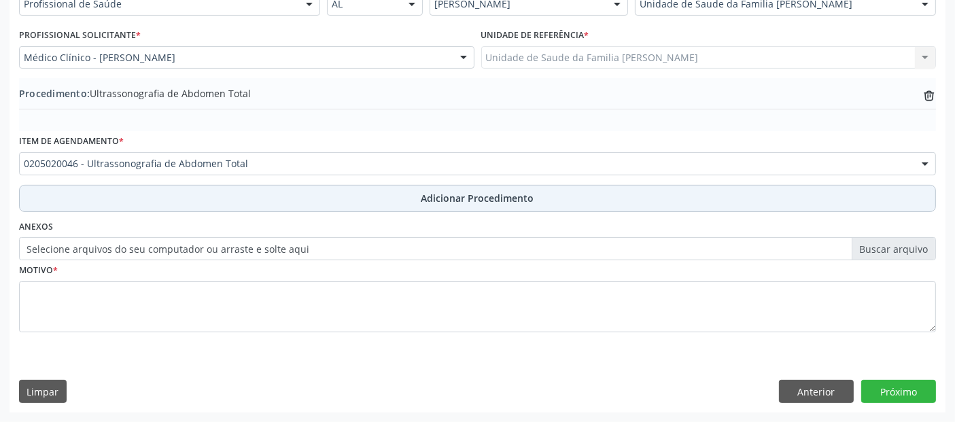
scroll to position [341, 0]
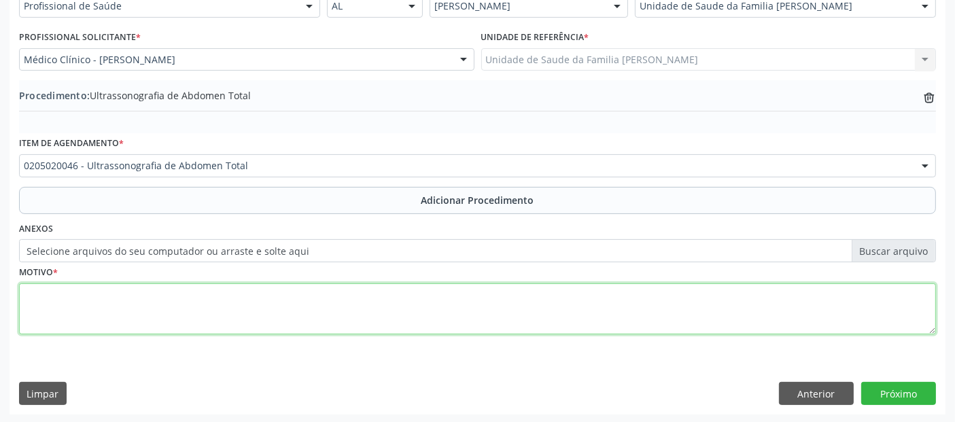
click at [225, 303] on textarea at bounding box center [477, 310] width 917 height 52
type textarea "DOR EM FLANCO ESQUERDO, RECORRENTE E INTENSA."
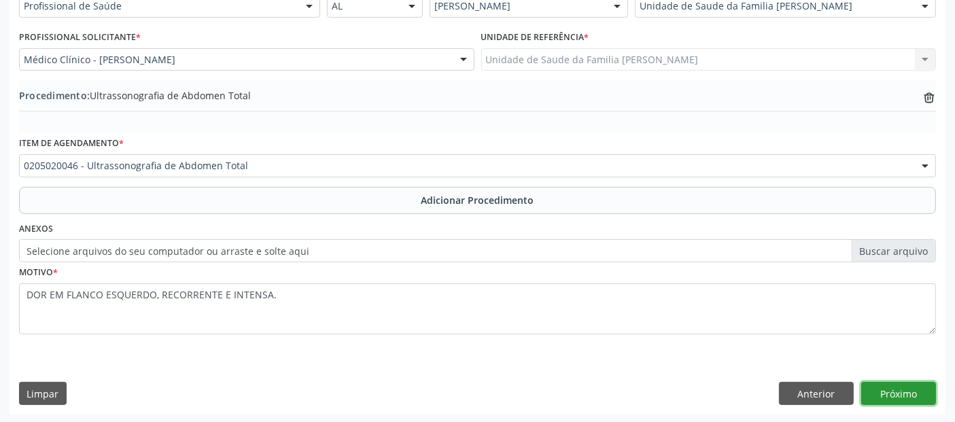
click at [899, 388] on button "Próximo" at bounding box center [898, 393] width 75 height 23
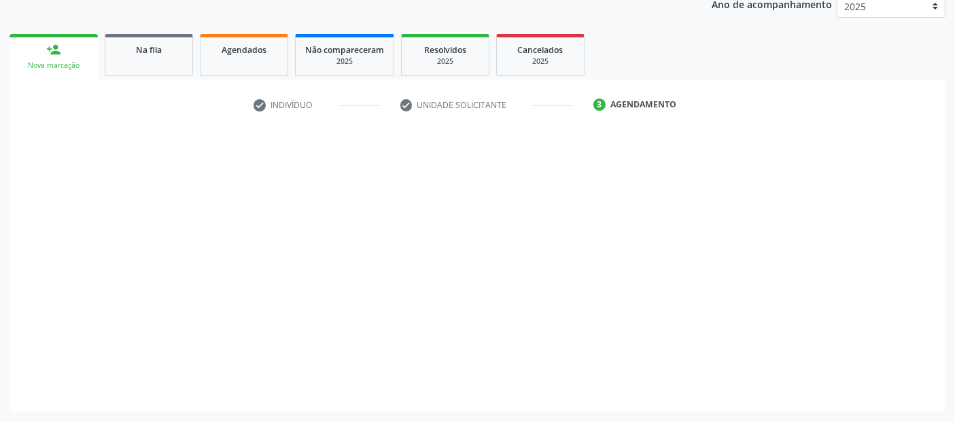
scroll to position [186, 0]
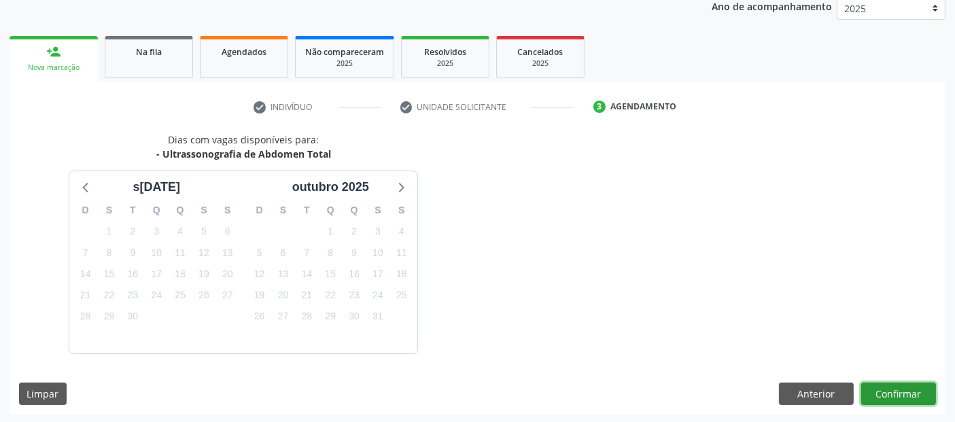
click at [899, 388] on button "Confirmar" at bounding box center [898, 394] width 75 height 23
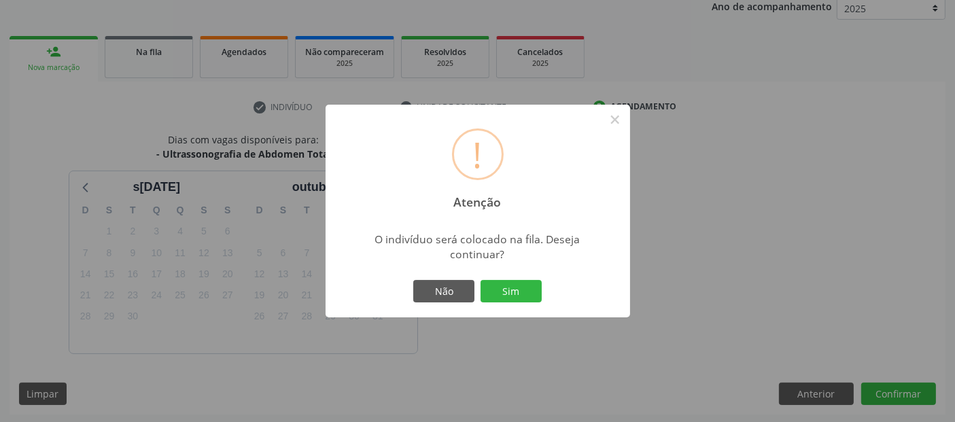
click at [543, 286] on div "Não Sim" at bounding box center [478, 291] width 135 height 29
click at [515, 289] on button "Sim" at bounding box center [511, 291] width 61 height 23
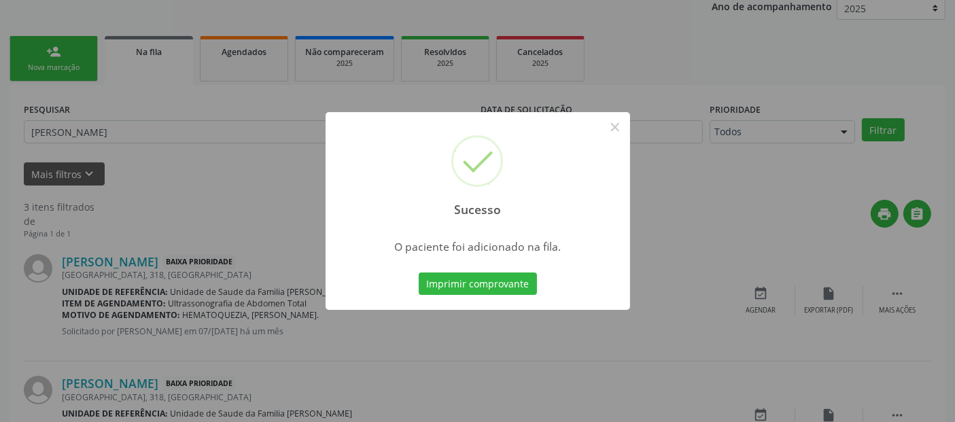
scroll to position [44, 0]
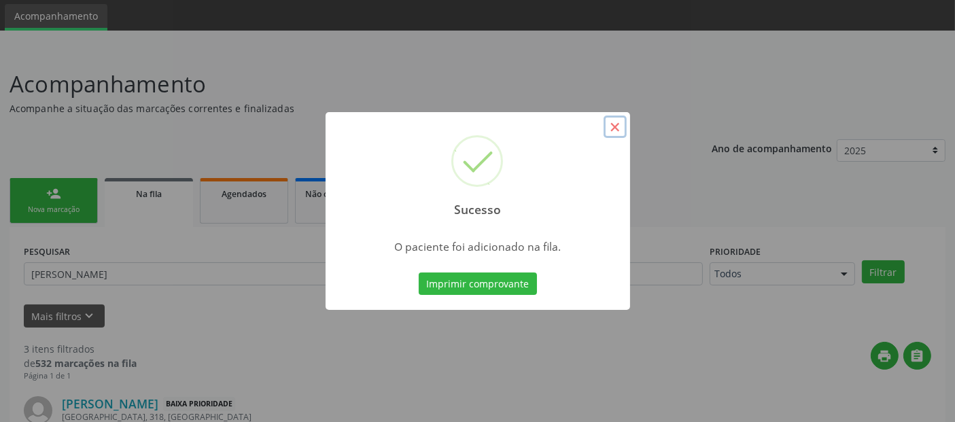
click at [615, 126] on button "×" at bounding box center [615, 127] width 23 height 23
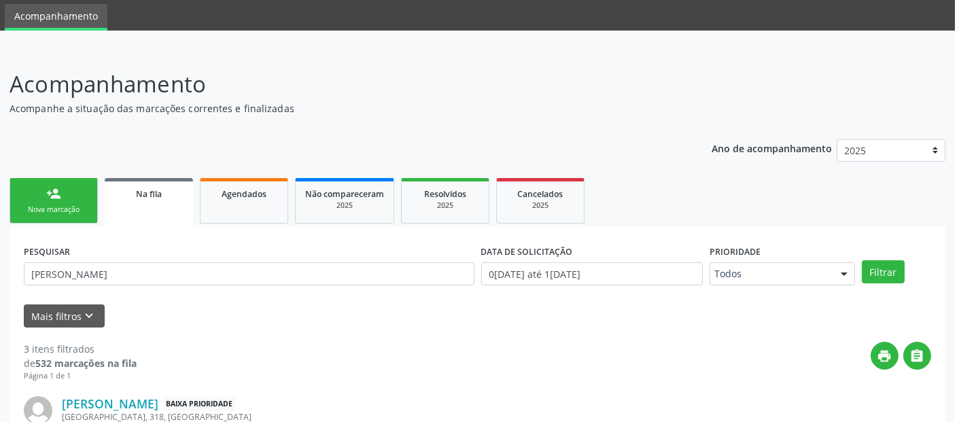
click at [41, 178] on link "person_add Nova marcação" at bounding box center [54, 201] width 88 height 46
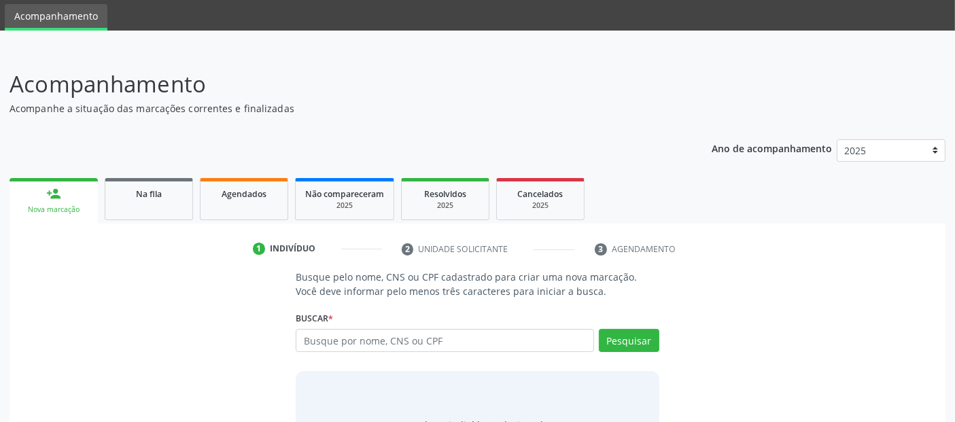
scroll to position [120, 0]
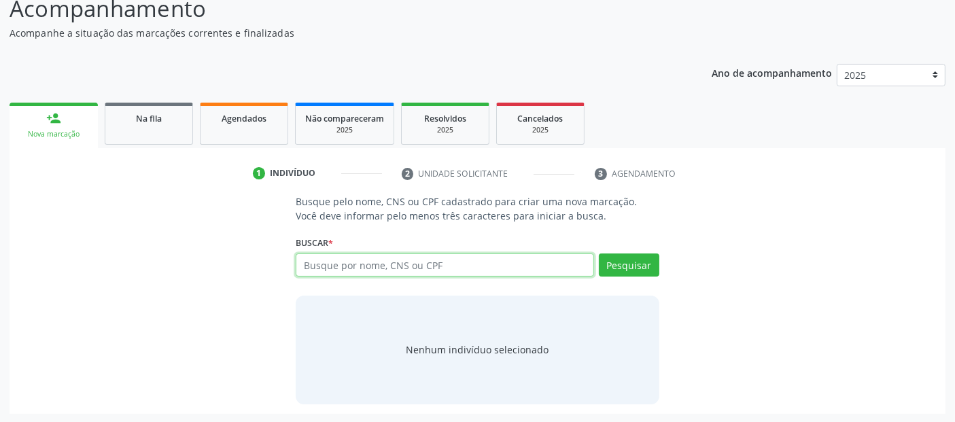
click at [491, 259] on input "text" at bounding box center [445, 265] width 298 height 23
type input "66330130434"
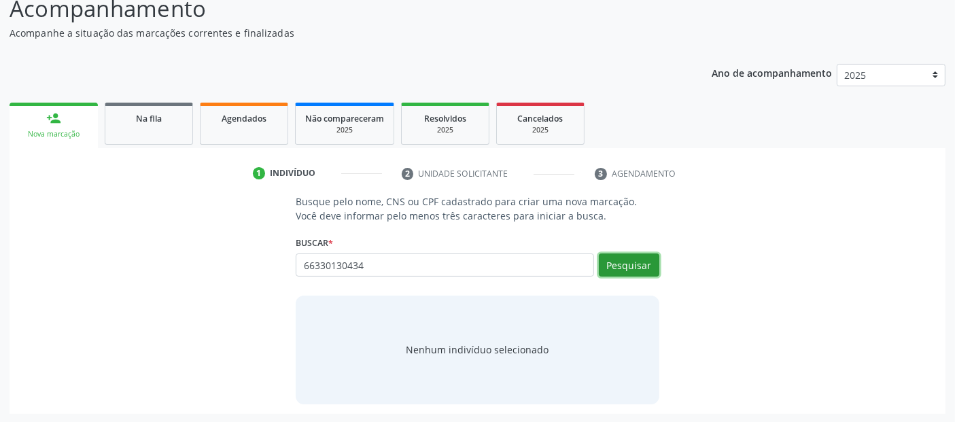
click at [640, 271] on button "Pesquisar" at bounding box center [629, 265] width 61 height 23
type input "66330130434"
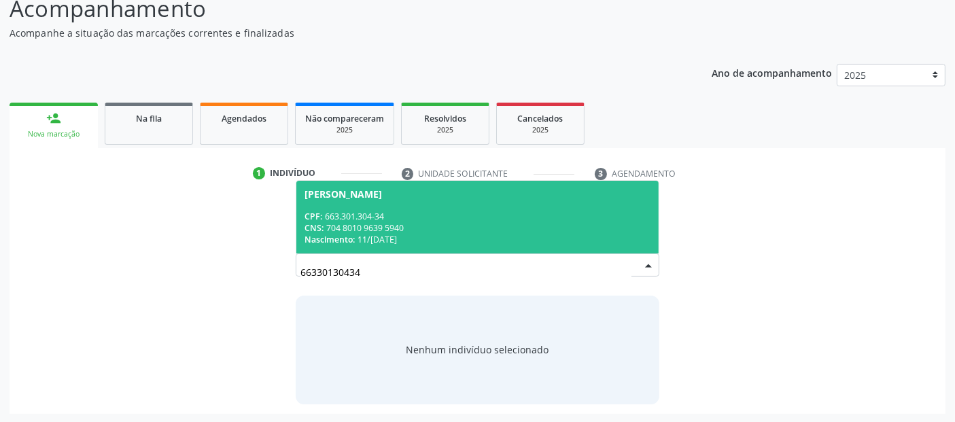
click at [562, 223] on div "CNS: 704 8010 9639 5940" at bounding box center [477, 228] width 345 height 12
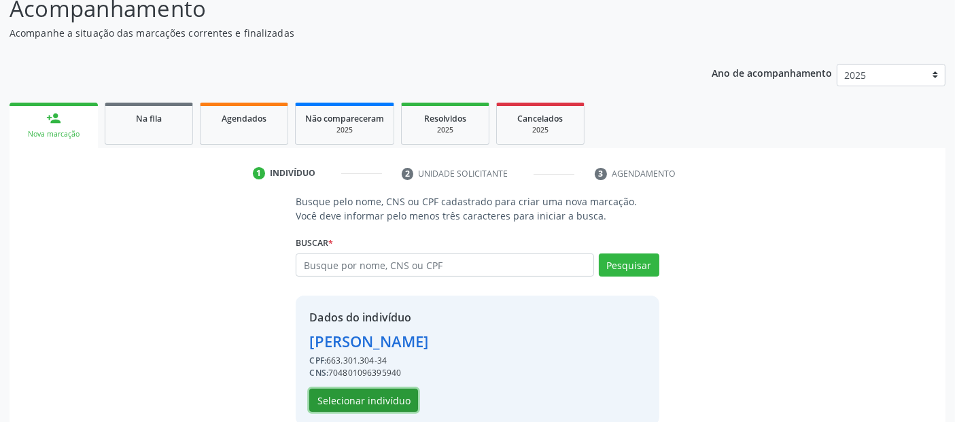
click at [365, 397] on button "Selecionar indivíduo" at bounding box center [363, 400] width 109 height 23
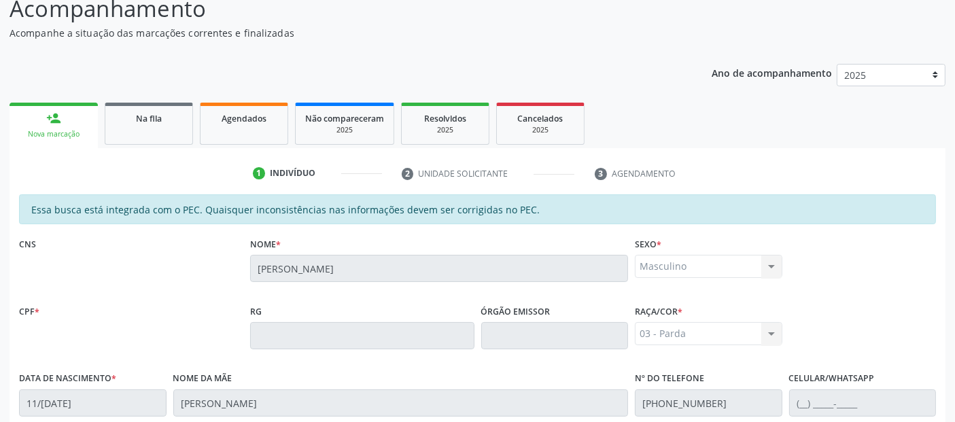
scroll to position [371, 0]
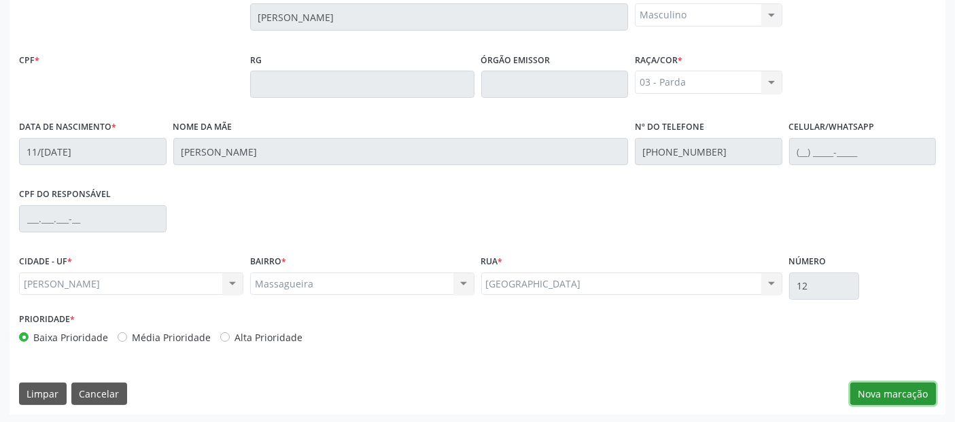
click at [904, 390] on button "Nova marcação" at bounding box center [894, 394] width 86 height 23
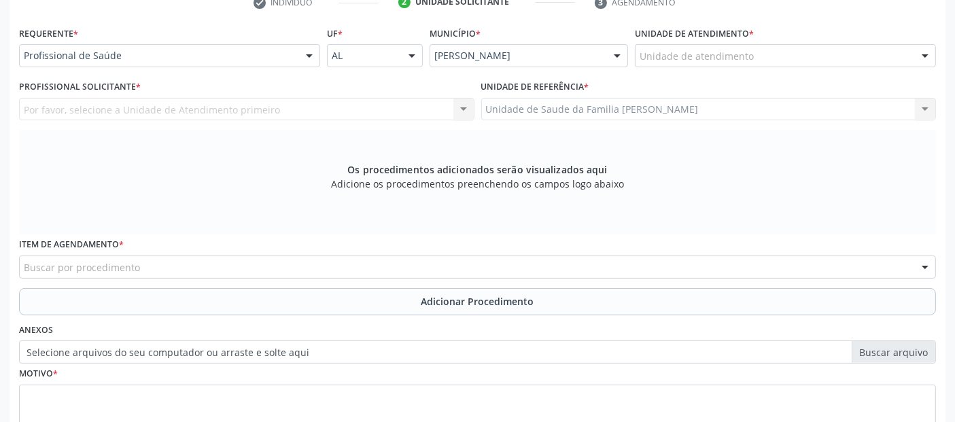
scroll to position [285, 0]
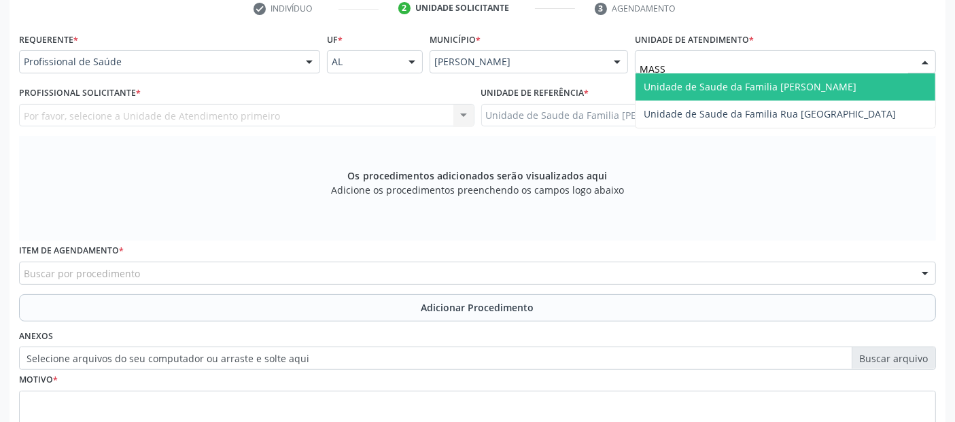
type input "MASSA"
click at [708, 77] on span "Unidade de Saude da Familia [PERSON_NAME]" at bounding box center [786, 86] width 300 height 27
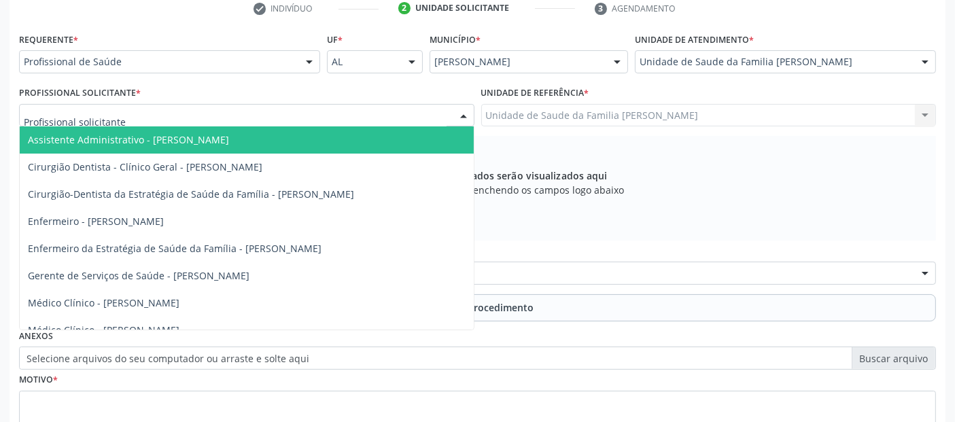
click at [192, 109] on div at bounding box center [247, 115] width 456 height 23
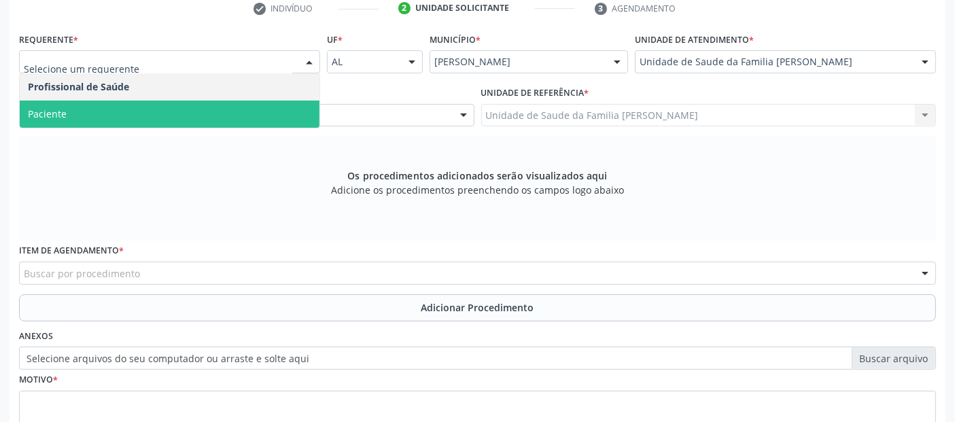
click at [82, 105] on span "Paciente" at bounding box center [170, 114] width 300 height 27
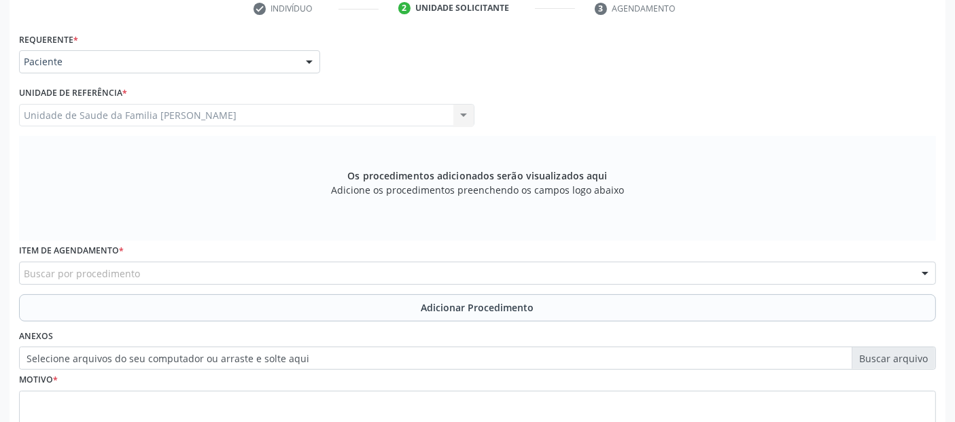
scroll to position [386, 0]
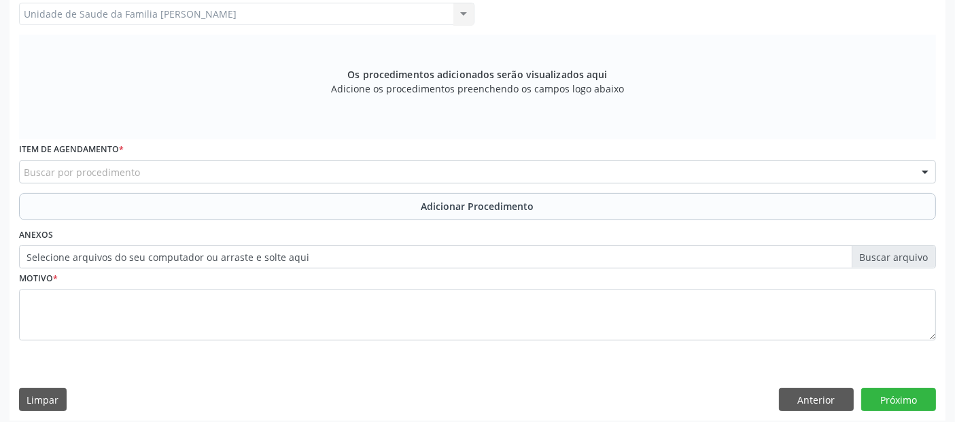
click at [391, 165] on div "Buscar por procedimento" at bounding box center [477, 171] width 917 height 23
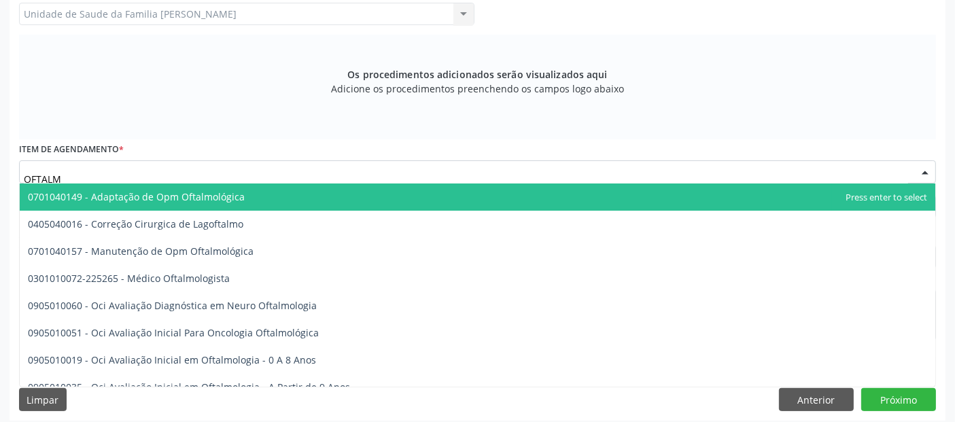
type input "OFTALMO"
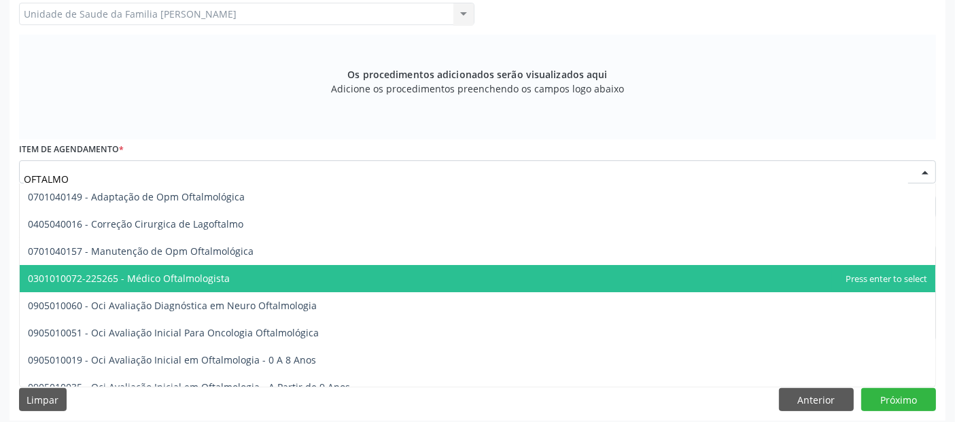
click at [157, 280] on span "0301010072-225265 - Médico Oftalmologista" at bounding box center [129, 278] width 202 height 13
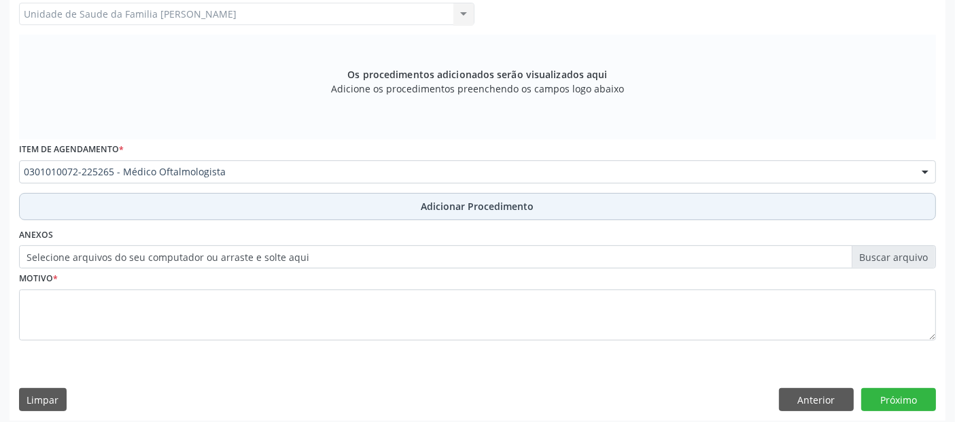
click at [604, 209] on button "Adicionar Procedimento" at bounding box center [477, 206] width 917 height 27
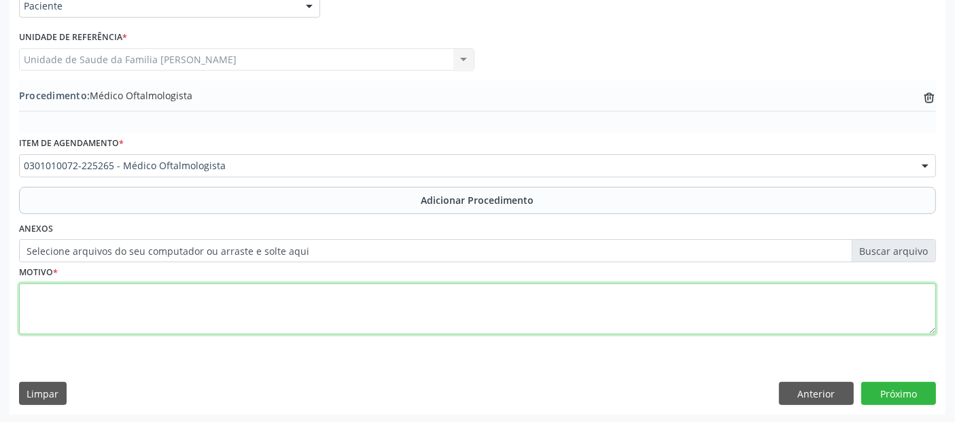
click at [287, 316] on textarea at bounding box center [477, 310] width 917 height 52
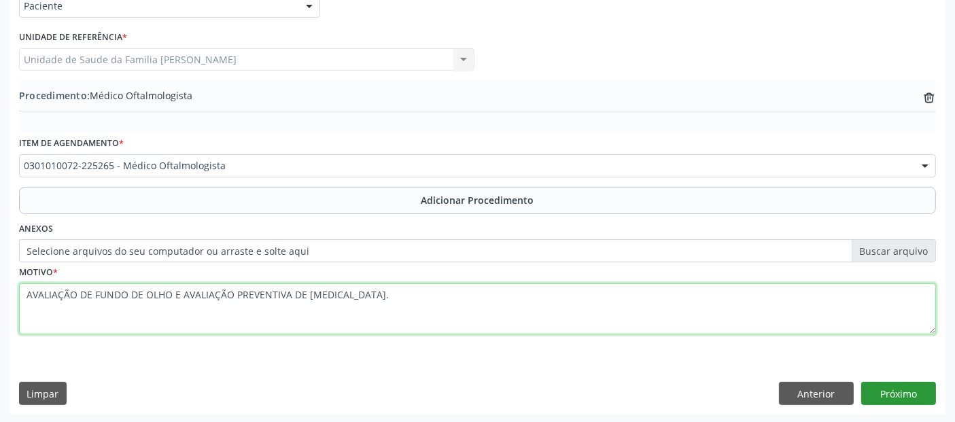
type textarea "AVALIAÇÃO DE FUNDO DE OLHO E AVALIAÇÃO PREVENTIVA DE [MEDICAL_DATA]."
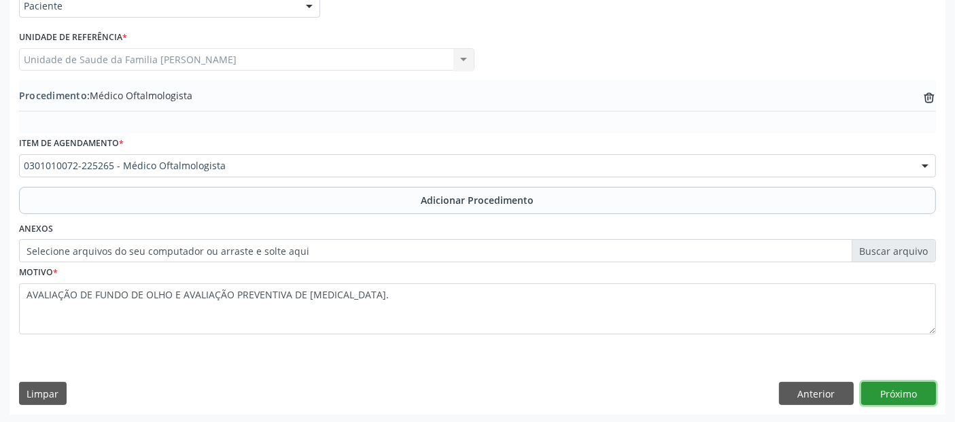
click at [914, 393] on button "Próximo" at bounding box center [898, 393] width 75 height 23
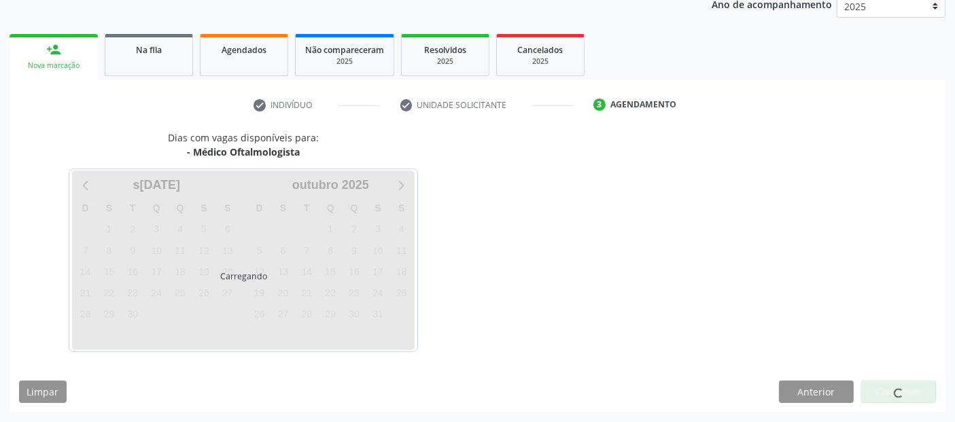
scroll to position [186, 0]
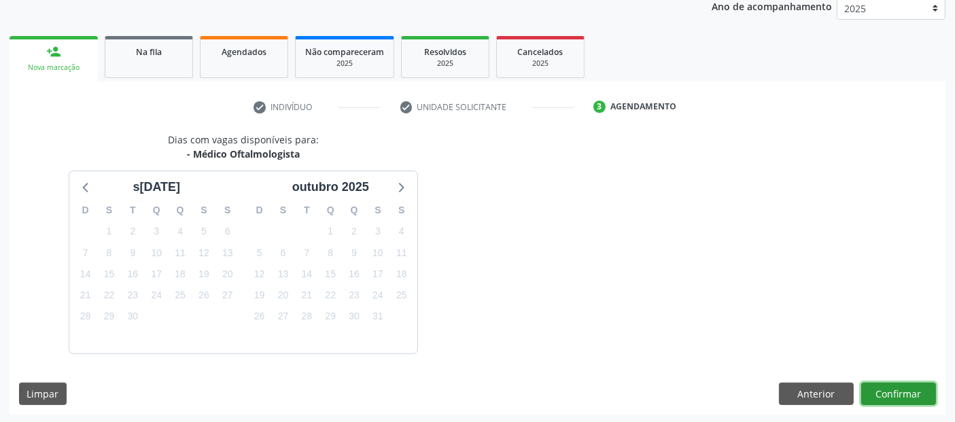
click at [887, 383] on button "Confirmar" at bounding box center [898, 394] width 75 height 23
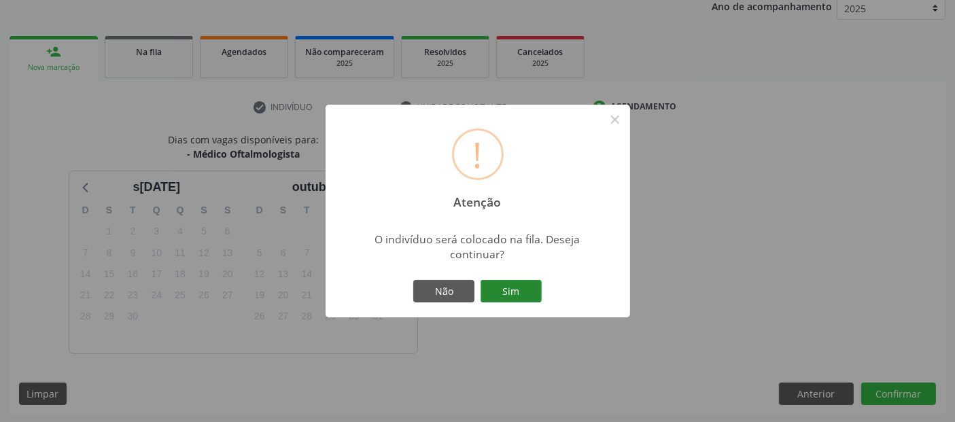
click at [519, 288] on button "Sim" at bounding box center [511, 291] width 61 height 23
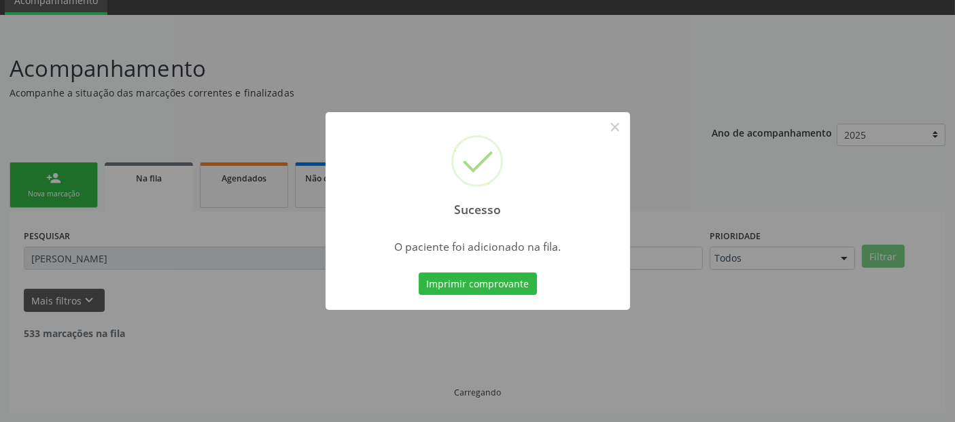
scroll to position [44, 0]
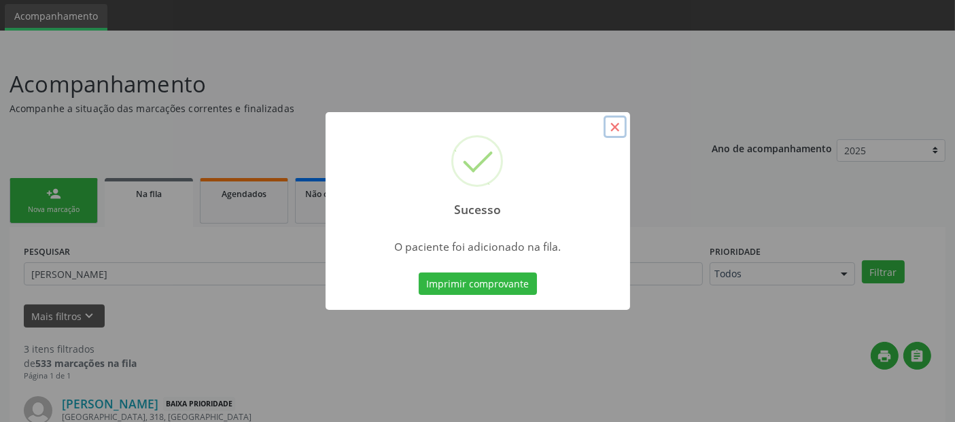
click at [614, 127] on button "×" at bounding box center [615, 127] width 23 height 23
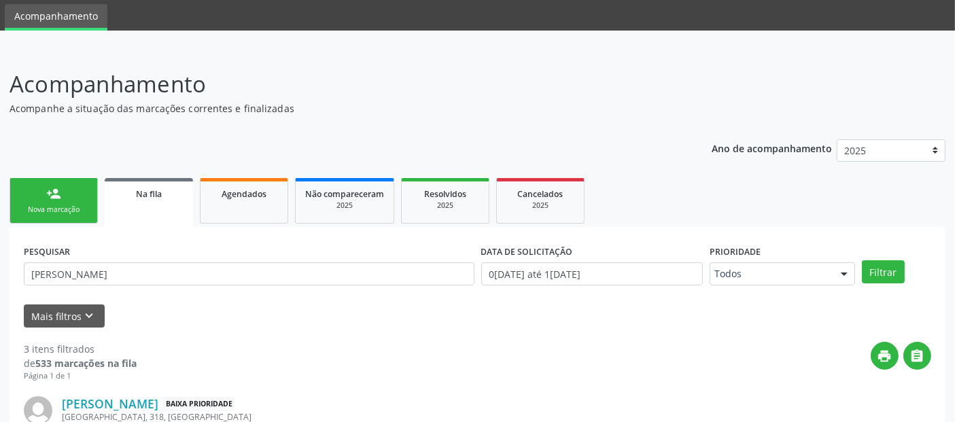
click at [74, 206] on div "Nova marcação" at bounding box center [54, 210] width 68 height 10
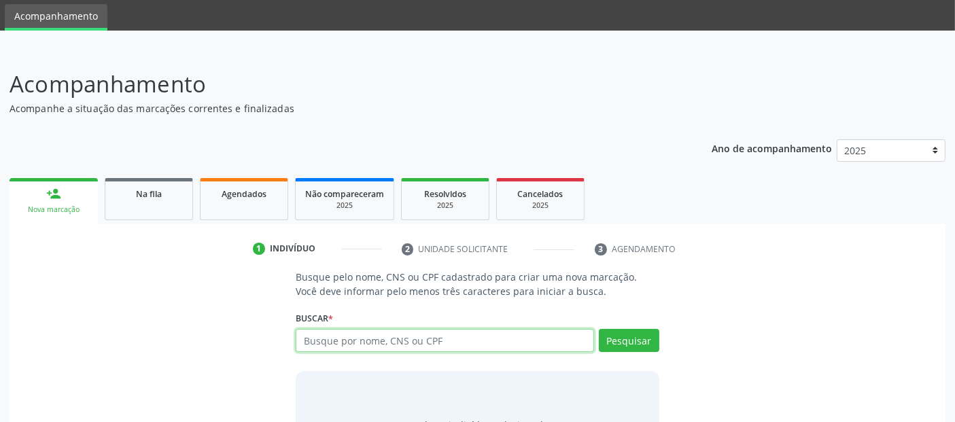
click at [324, 336] on input "text" at bounding box center [445, 340] width 298 height 23
paste input "07276968405"
type input "07276968405"
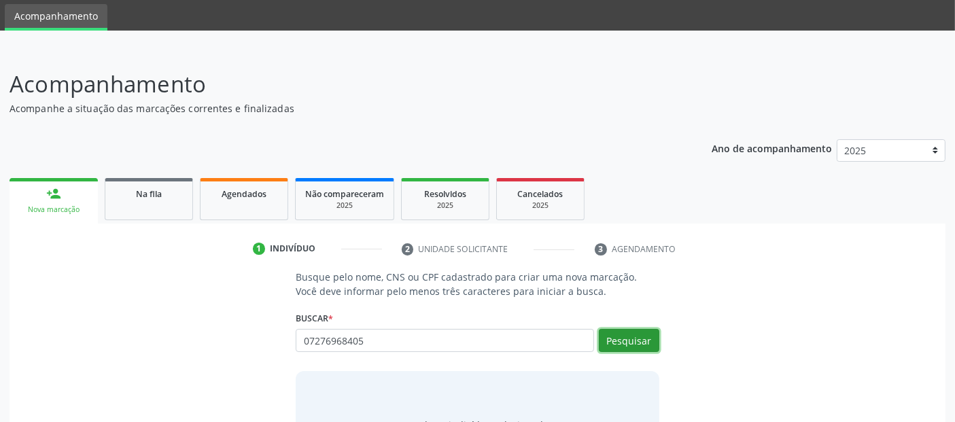
click at [612, 337] on button "Pesquisar" at bounding box center [629, 340] width 61 height 23
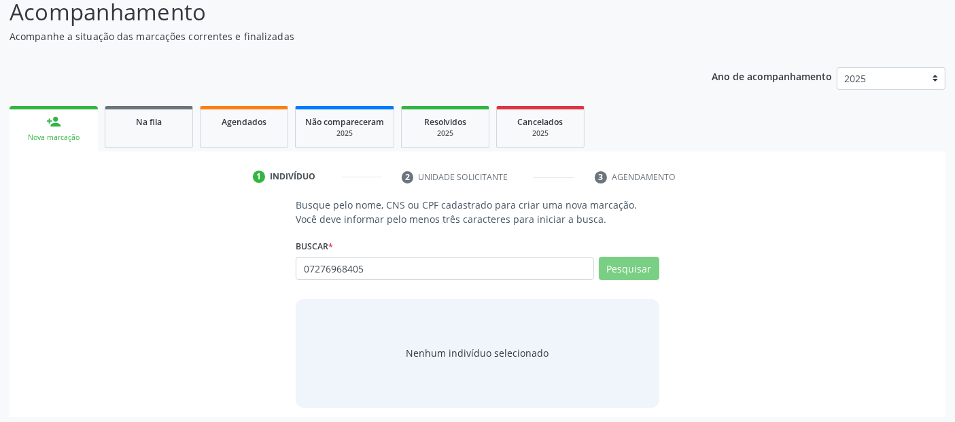
scroll to position [120, 0]
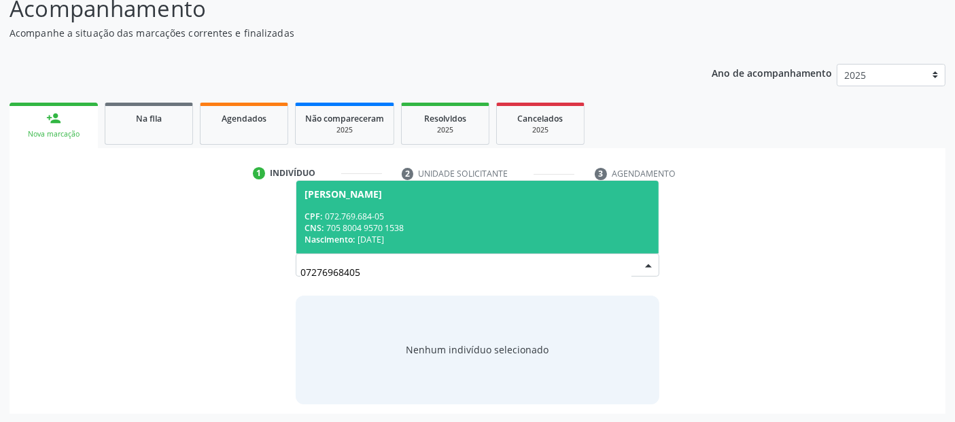
click at [401, 207] on span "[PERSON_NAME] CPF: 072.769.684-05 CNS: 705 8004 9570 1538 Nascimento: [DATE]" at bounding box center [477, 217] width 362 height 73
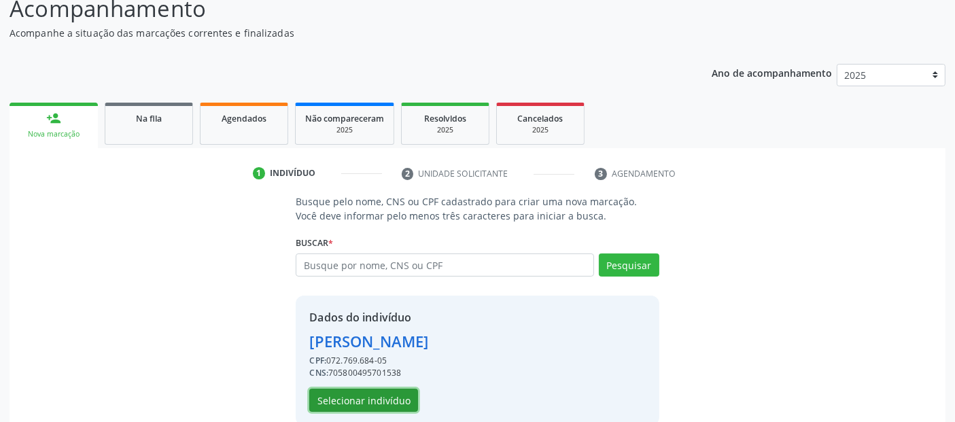
click at [406, 398] on button "Selecionar indivíduo" at bounding box center [363, 400] width 109 height 23
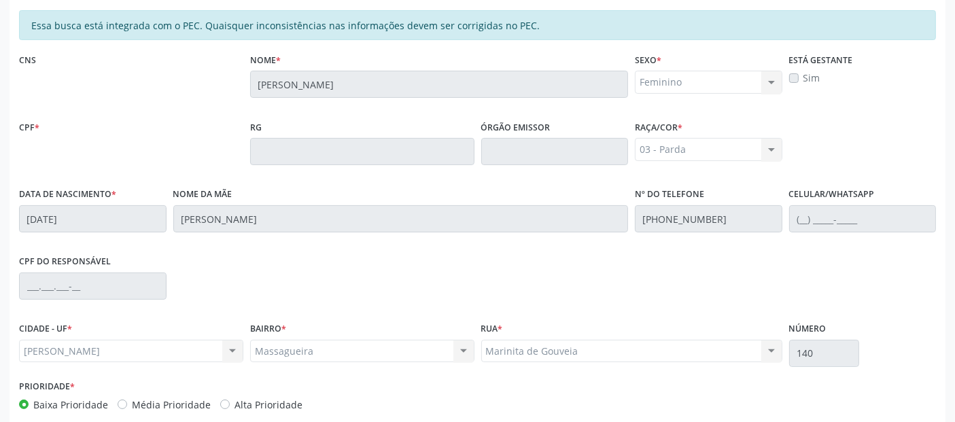
scroll to position [371, 0]
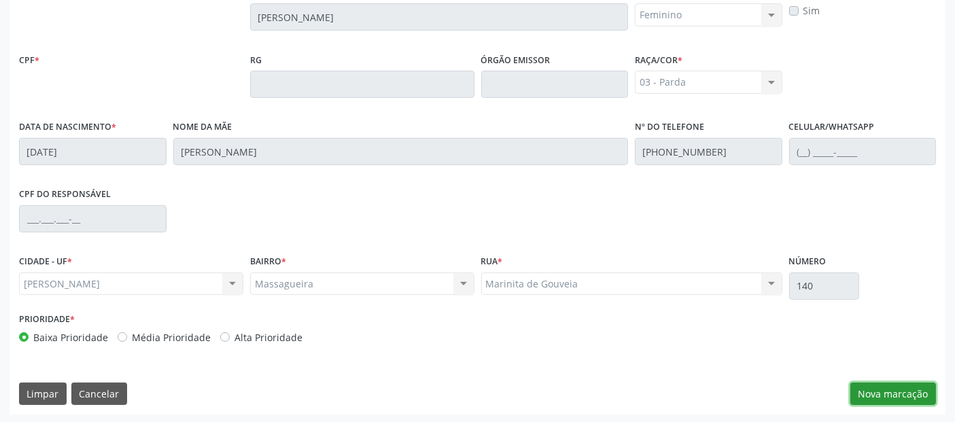
click at [871, 385] on button "Nova marcação" at bounding box center [894, 394] width 86 height 23
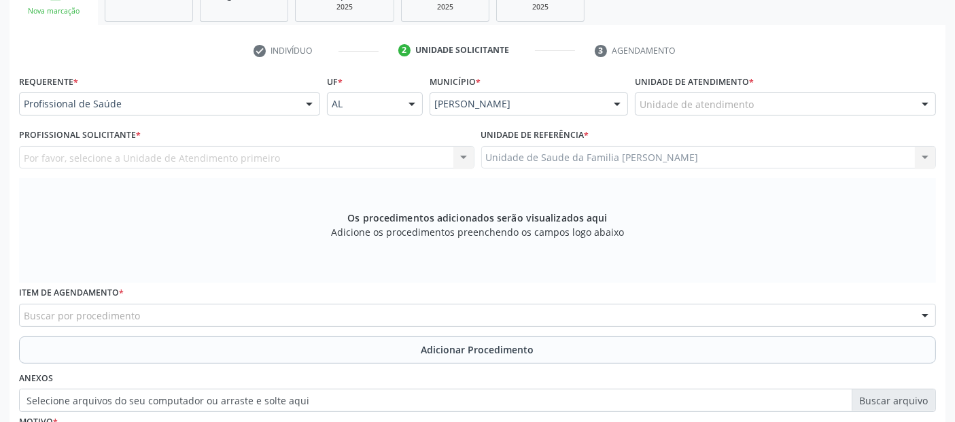
scroll to position [241, 0]
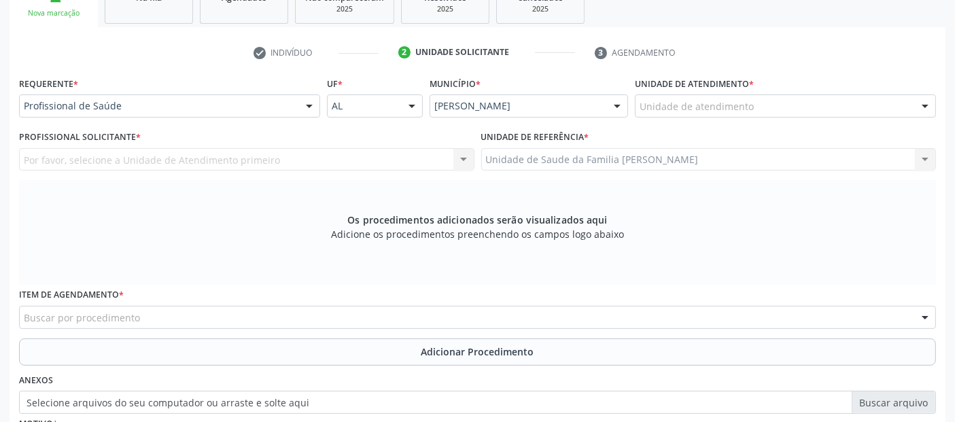
click at [656, 95] on div "Unidade de atendimento" at bounding box center [785, 106] width 301 height 23
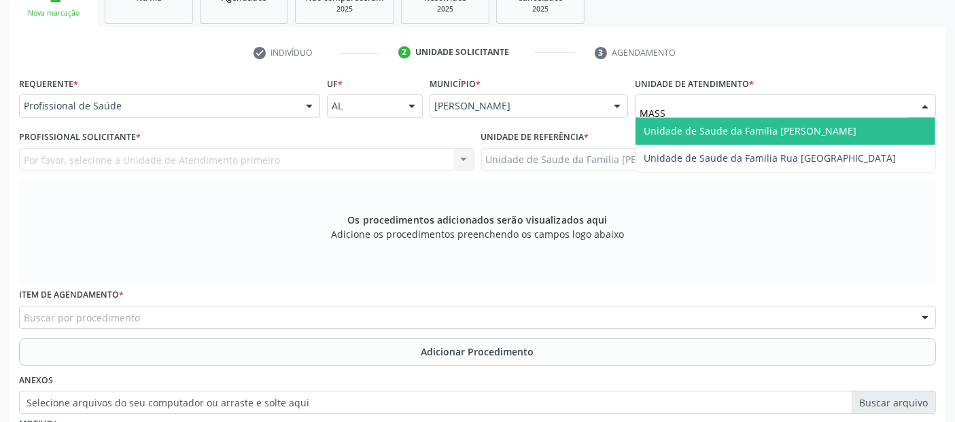
type input "MASSA"
click at [720, 129] on span "Unidade de Saude da Familia [PERSON_NAME]" at bounding box center [750, 130] width 213 height 13
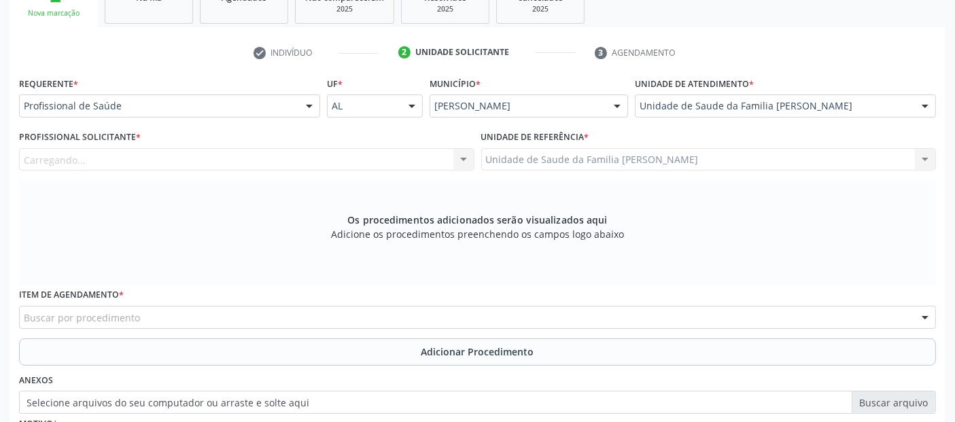
click at [332, 156] on div "Carregando... Nenhum resultado encontrado para: " " Não há nenhuma opção para s…" at bounding box center [247, 159] width 456 height 23
click at [332, 156] on div "Profissional solicitante" at bounding box center [247, 159] width 456 height 23
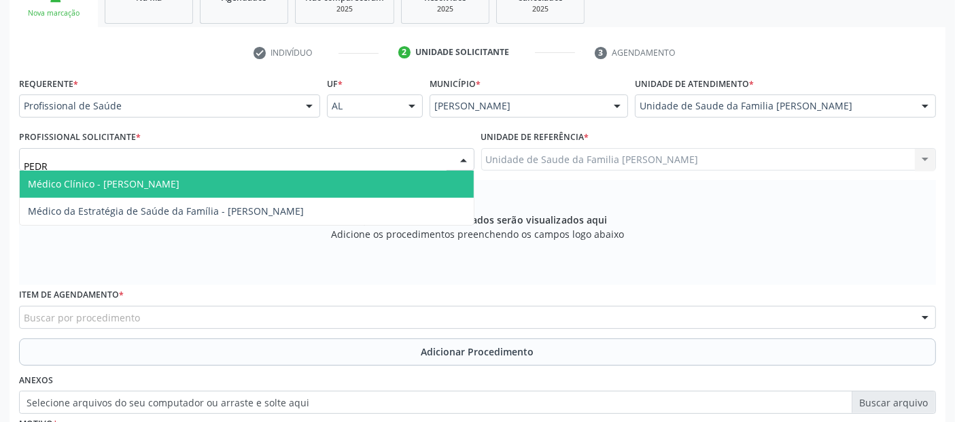
type input "[PERSON_NAME]"
click at [299, 184] on span "Médico Clínico - [PERSON_NAME]" at bounding box center [247, 184] width 454 height 27
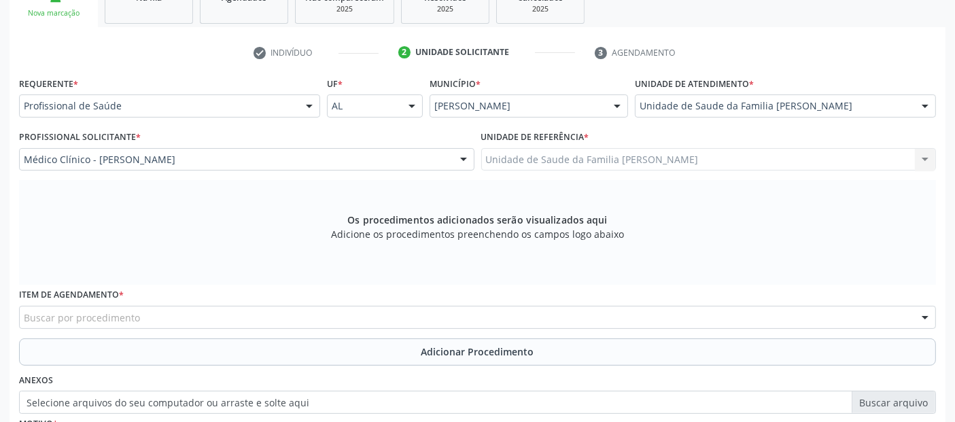
scroll to position [392, 0]
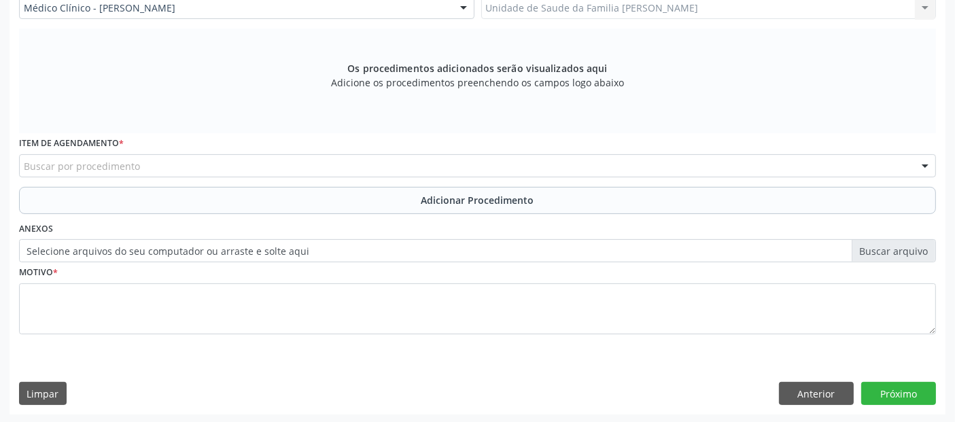
click at [137, 164] on div "Buscar por procedimento" at bounding box center [477, 165] width 917 height 23
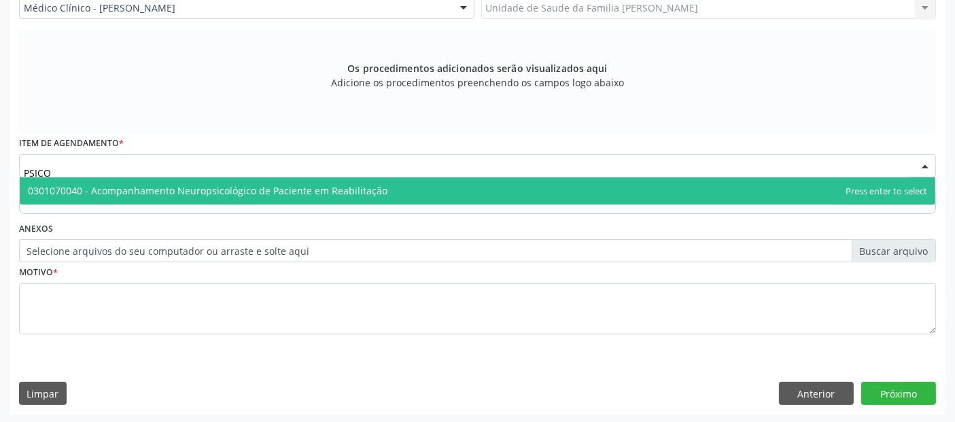
type input "PSIC"
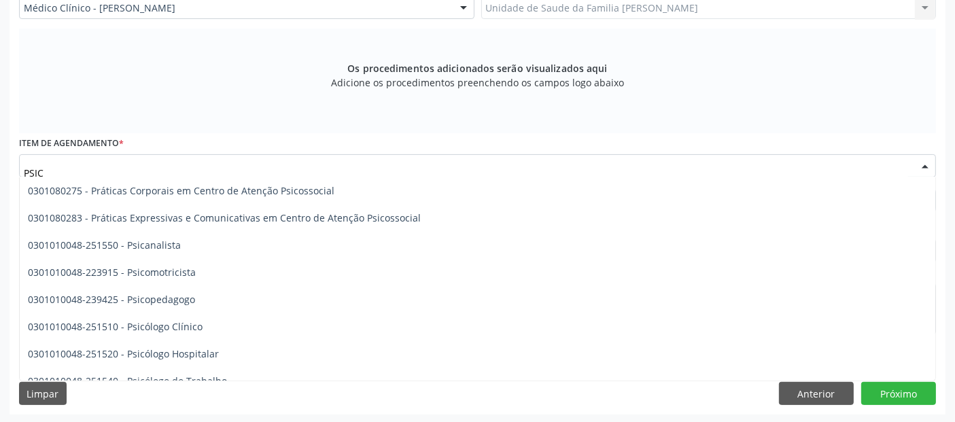
scroll to position [575, 0]
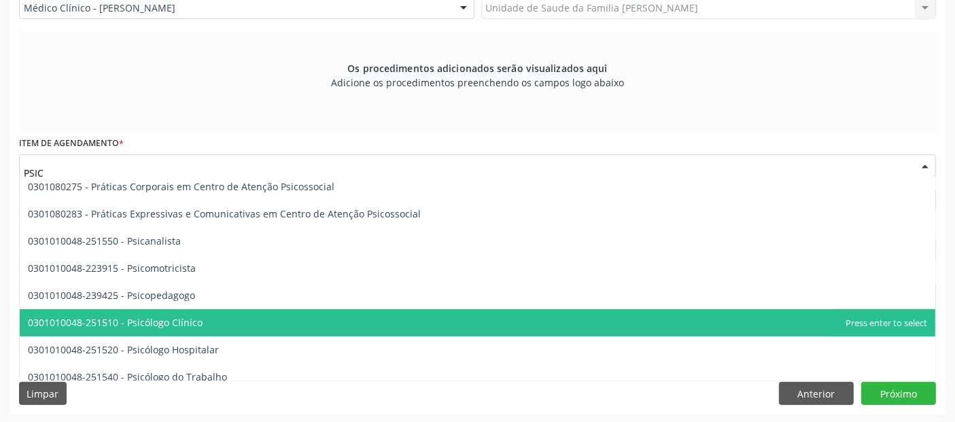
click at [176, 320] on span "0301010048-251510 - Psicólogo Clínico" at bounding box center [115, 322] width 175 height 13
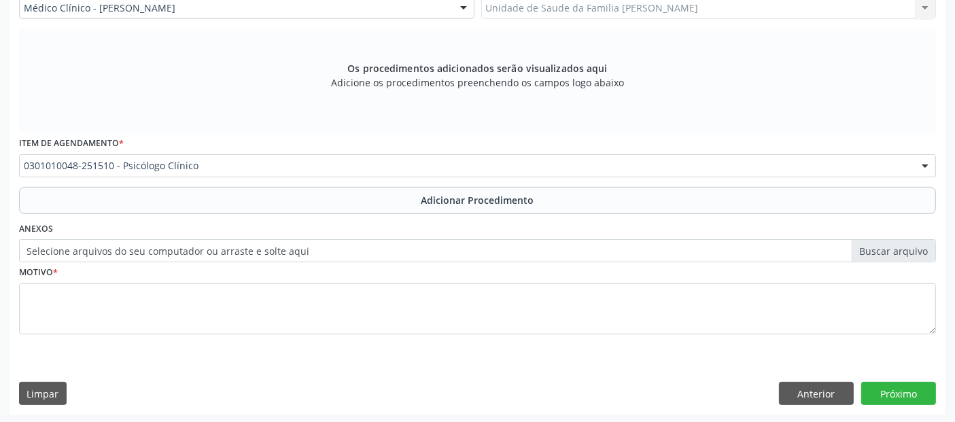
click at [405, 184] on div "Item de agendamento * 0301010048-251510 - Psicólogo Clínico 0304070076 - .Quimi…" at bounding box center [478, 159] width 924 height 53
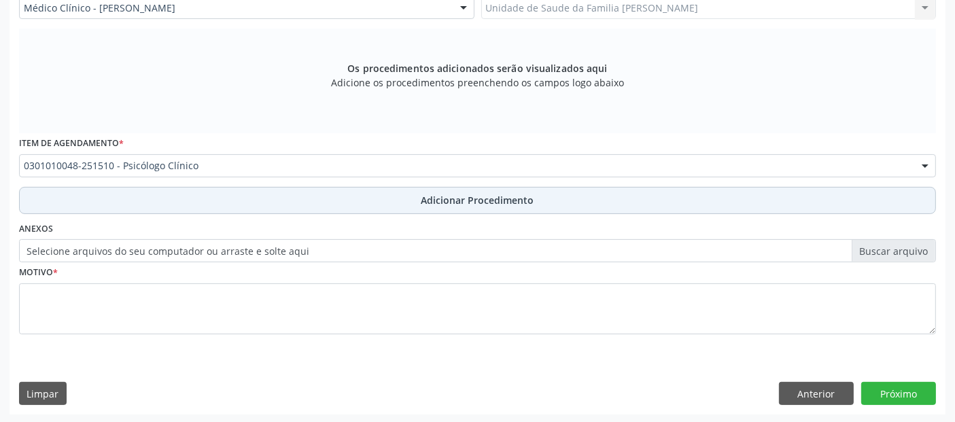
click at [401, 191] on button "Adicionar Procedimento" at bounding box center [477, 200] width 917 height 27
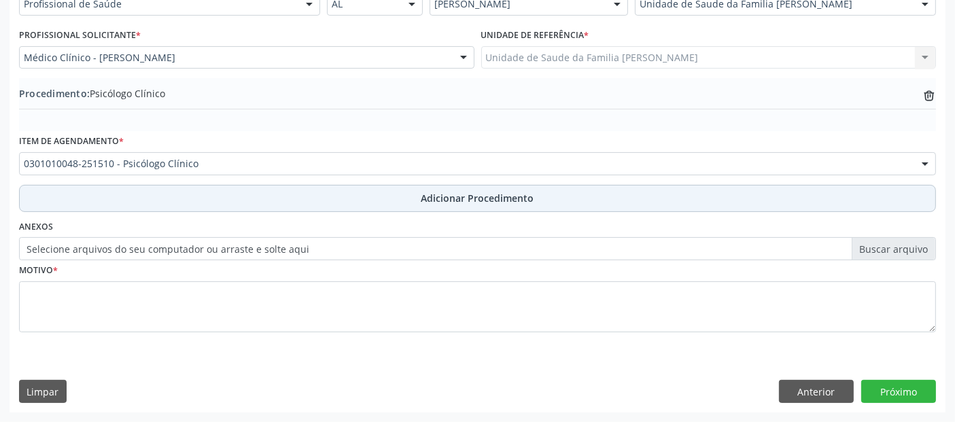
scroll to position [341, 0]
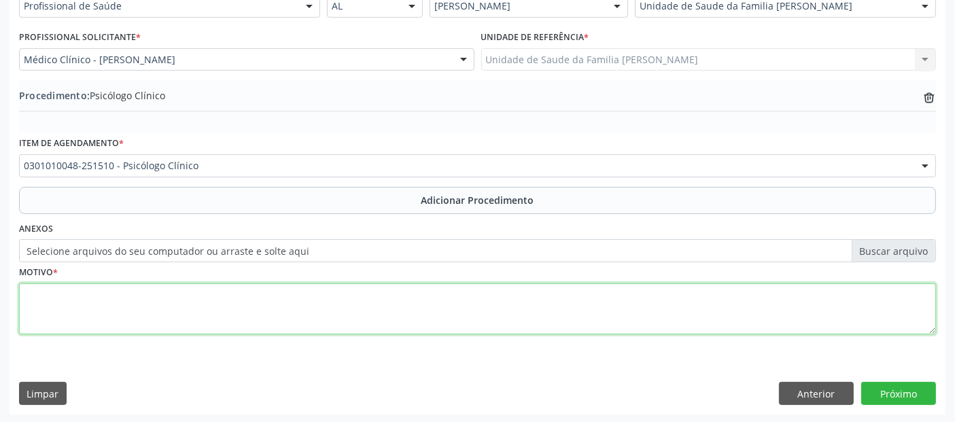
click at [227, 308] on textarea at bounding box center [477, 310] width 917 height 52
type textarea "ANSIEDADE GENERALIZADA"
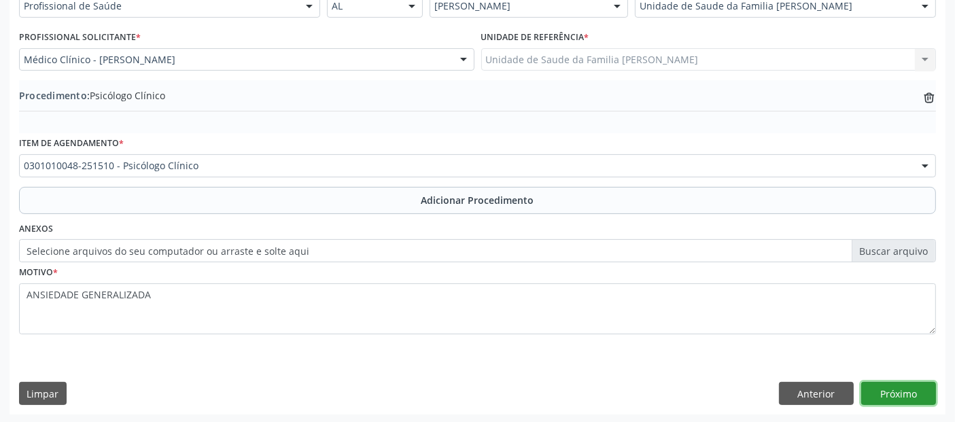
click at [924, 393] on button "Próximo" at bounding box center [898, 393] width 75 height 23
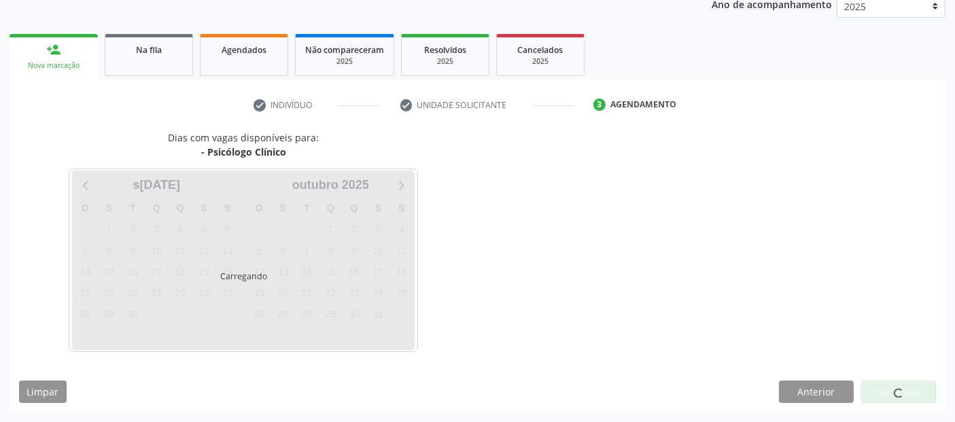
scroll to position [186, 0]
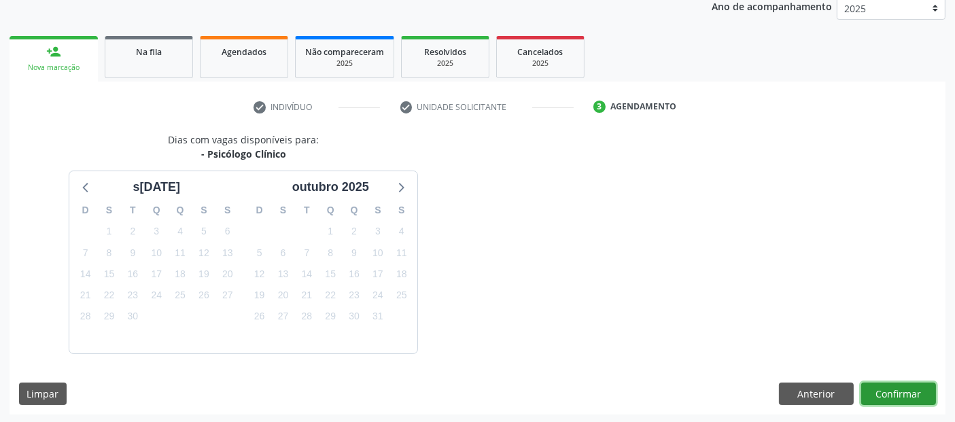
click at [924, 393] on button "Confirmar" at bounding box center [898, 394] width 75 height 23
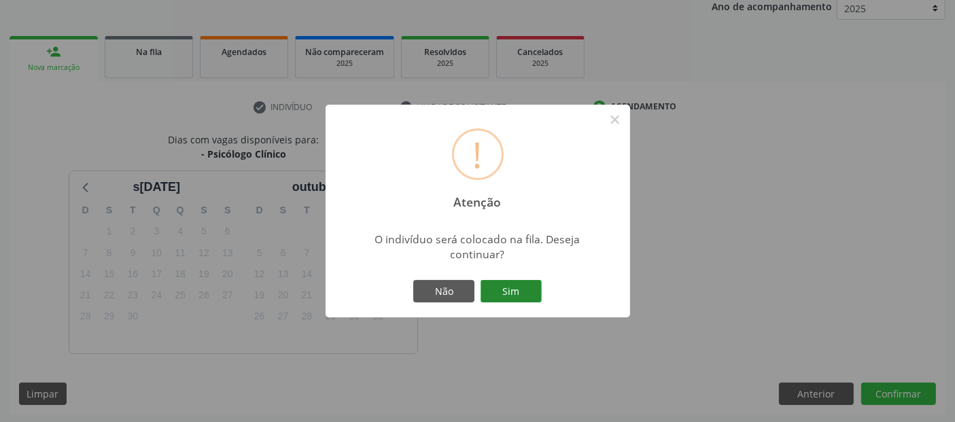
click at [509, 293] on button "Sim" at bounding box center [511, 291] width 61 height 23
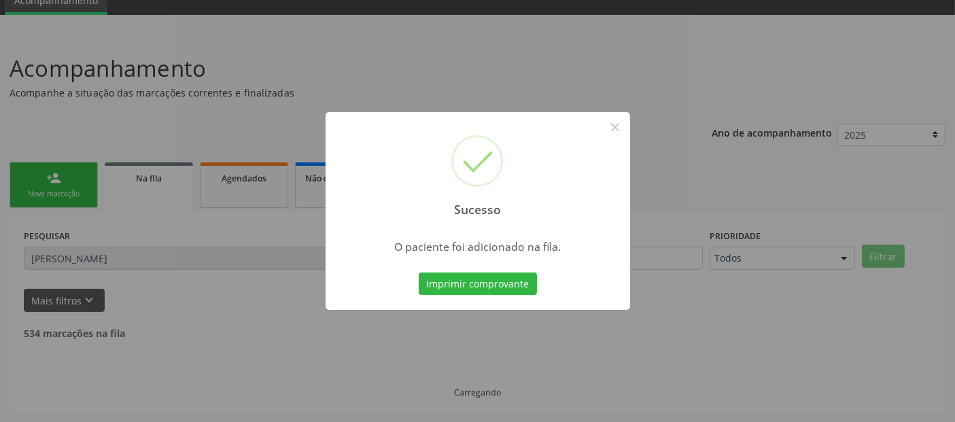
scroll to position [44, 0]
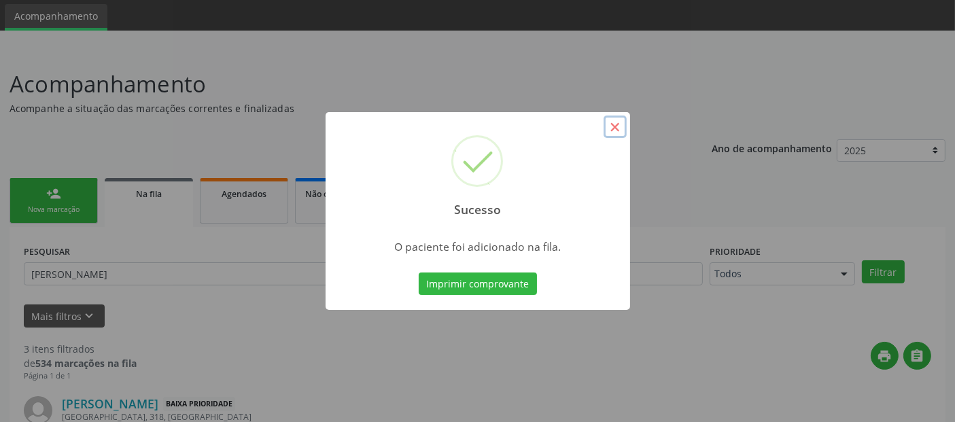
click at [621, 130] on button "×" at bounding box center [615, 127] width 23 height 23
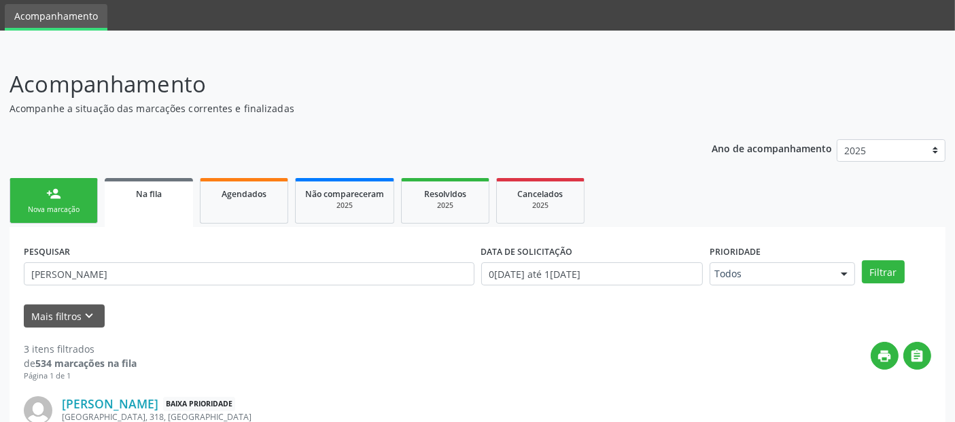
click at [57, 191] on div "person_add" at bounding box center [53, 193] width 15 height 15
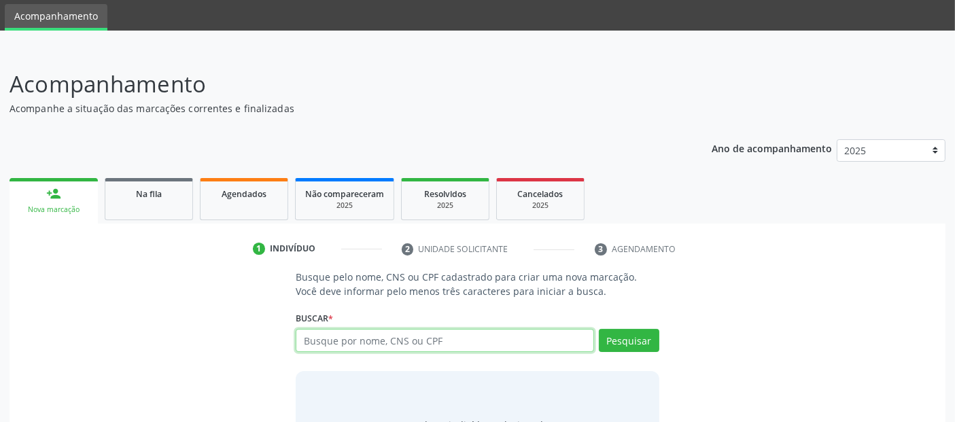
click at [390, 333] on input "text" at bounding box center [445, 340] width 298 height 23
type input "12628907488"
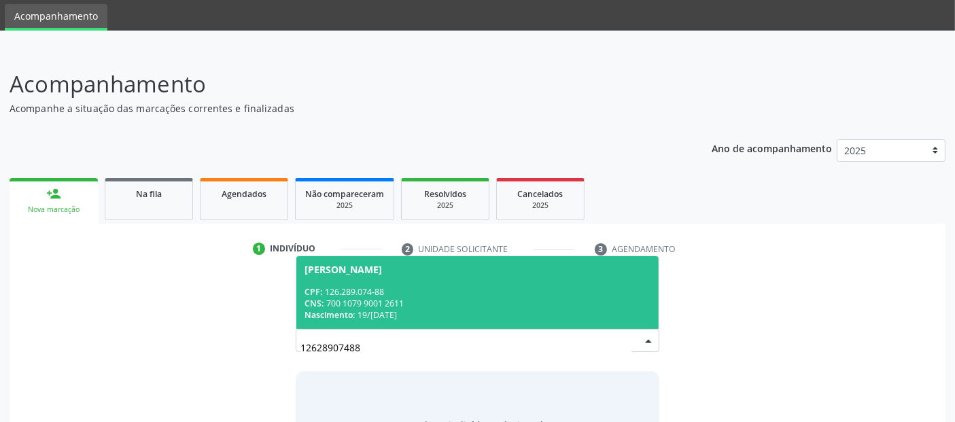
click at [440, 299] on div "CNS: 700 1079 9001 2611" at bounding box center [477, 304] width 345 height 12
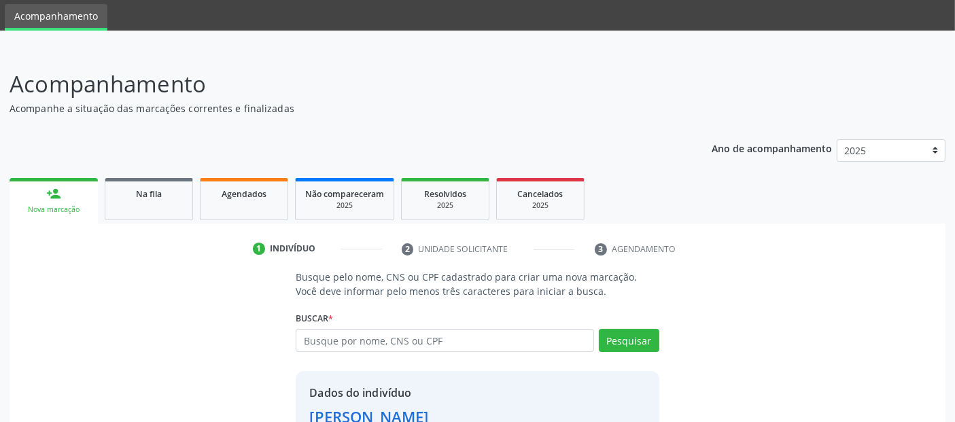
scroll to position [140, 0]
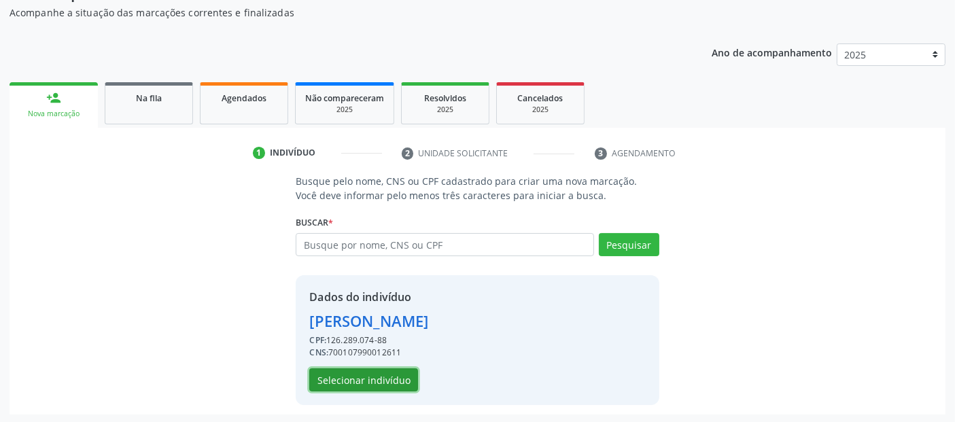
click at [327, 370] on button "Selecionar indivíduo" at bounding box center [363, 379] width 109 height 23
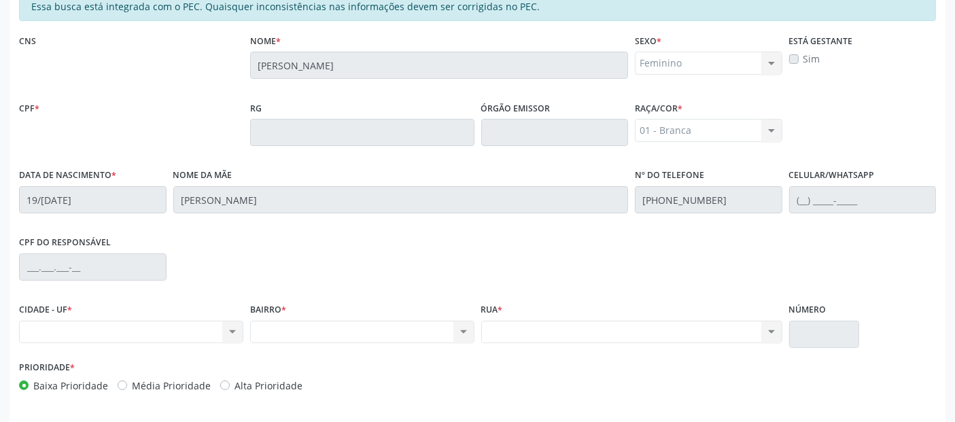
scroll to position [371, 0]
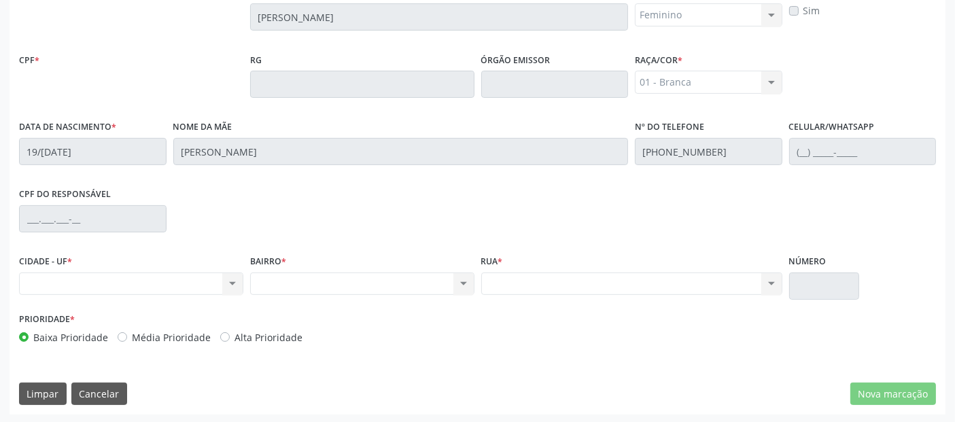
click at [211, 279] on div "Nenhum resultado encontrado para: " " Não há nenhuma opção para ser exibida." at bounding box center [131, 284] width 224 height 23
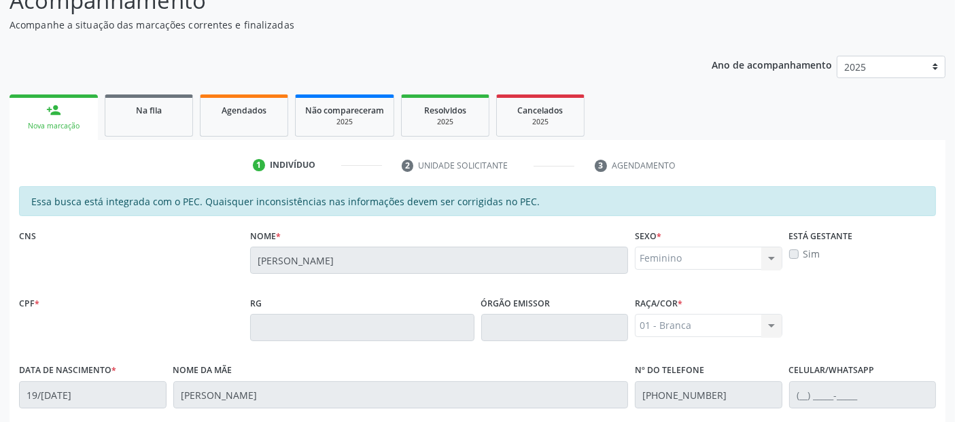
scroll to position [162, 0]
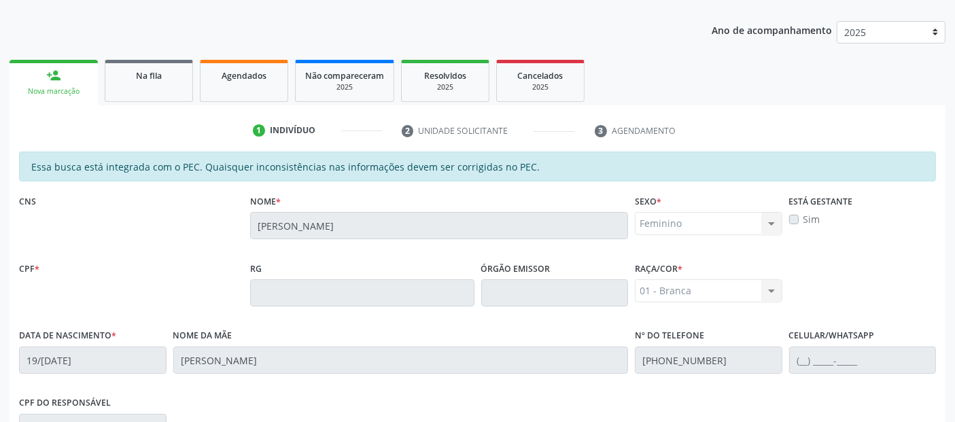
click at [381, 203] on div "Nome * [PERSON_NAME]" at bounding box center [439, 215] width 378 height 48
